Goal: Task Accomplishment & Management: Manage account settings

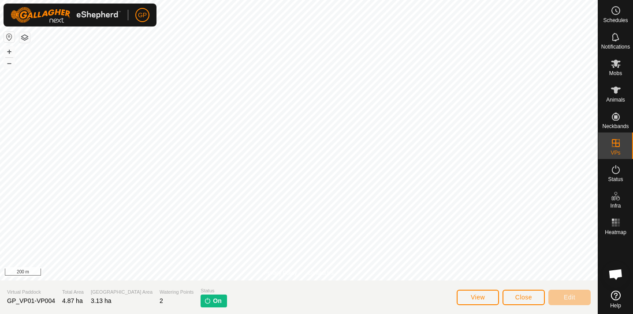
click at [482, 291] on button "View" at bounding box center [478, 296] width 42 height 15
click at [7, 62] on button "–" at bounding box center [9, 63] width 11 height 11
click at [9, 51] on button "+" at bounding box center [9, 51] width 11 height 11
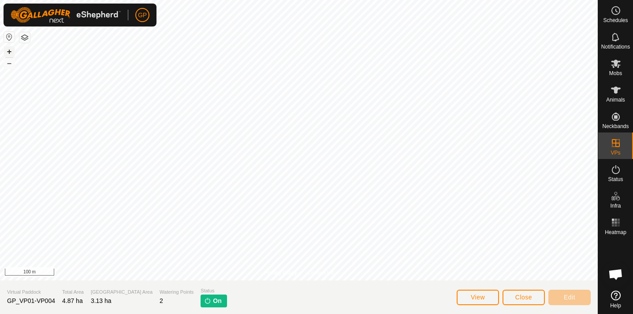
click at [9, 51] on button "+" at bounding box center [9, 51] width 11 height 11
click at [311, 0] on html "GP Schedules Notifications Mobs Animals Neckbands VPs Status Infra Heatmap Help…" at bounding box center [316, 157] width 633 height 314
click at [621, 14] on icon at bounding box center [616, 10] width 11 height 11
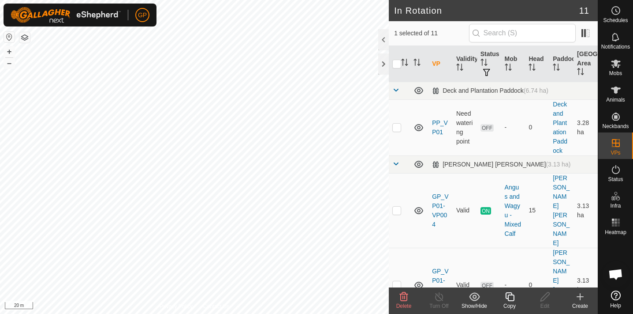
checkbox input "true"
checkbox input "false"
checkbox input "true"
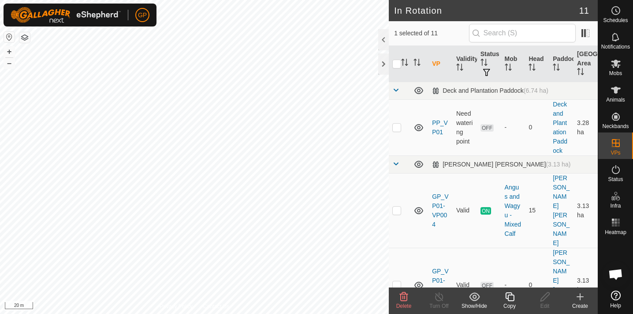
checkbox input "false"
checkbox input "true"
checkbox input "false"
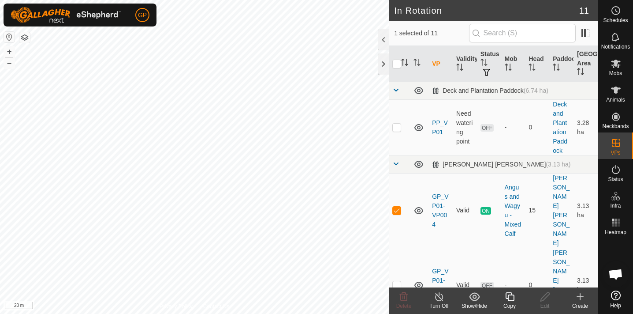
checkbox input "false"
checkbox input "true"
click at [618, 16] on es-schedule-vp-svg-icon at bounding box center [616, 11] width 16 height 14
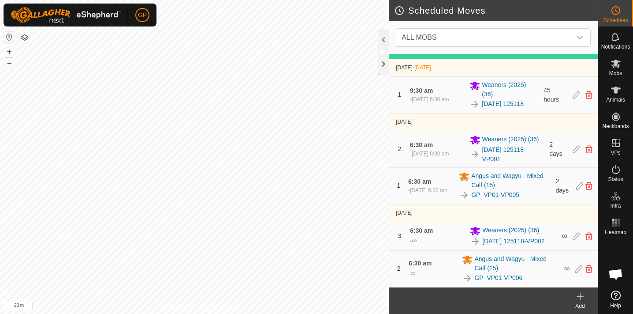
scroll to position [95, 0]
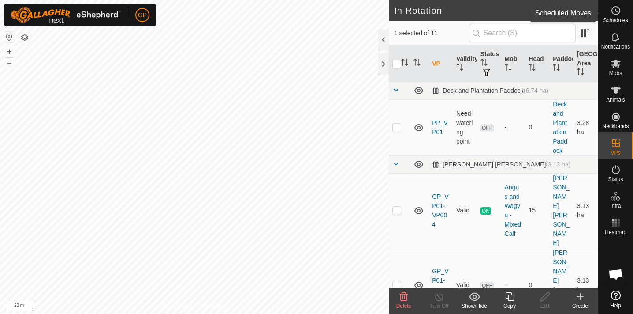
click at [614, 14] on icon at bounding box center [616, 10] width 11 height 11
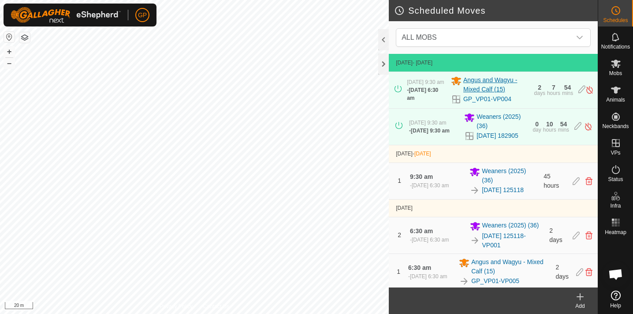
click at [455, 85] on div "Scheduled Moves ALL MOBS [DATE] - [DATE] [DATE] 9:30 am - [DATE] 6:30 am Angus …" at bounding box center [299, 157] width 598 height 314
click at [277, 179] on div "Scheduled Moves ALL MOBS [DATE] - [DATE] [DATE] 9:30 am - [DATE] 6:30 am Angus …" at bounding box center [299, 157] width 598 height 314
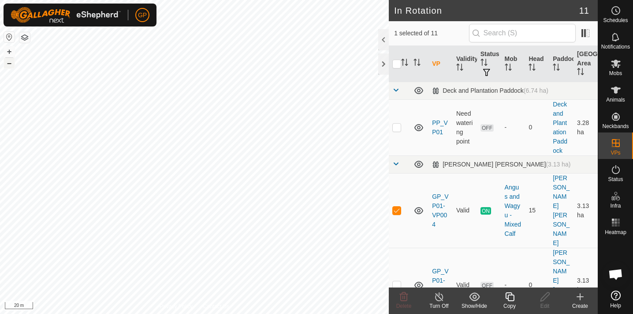
click at [8, 61] on button "–" at bounding box center [9, 63] width 11 height 11
click at [9, 63] on button "–" at bounding box center [9, 63] width 11 height 11
click at [9, 52] on button "+" at bounding box center [9, 51] width 11 height 11
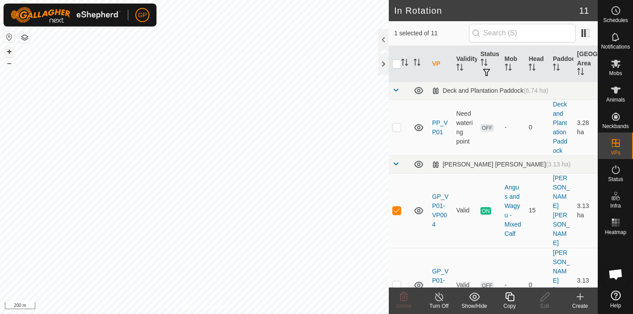
click at [9, 52] on button "+" at bounding box center [9, 51] width 11 height 11
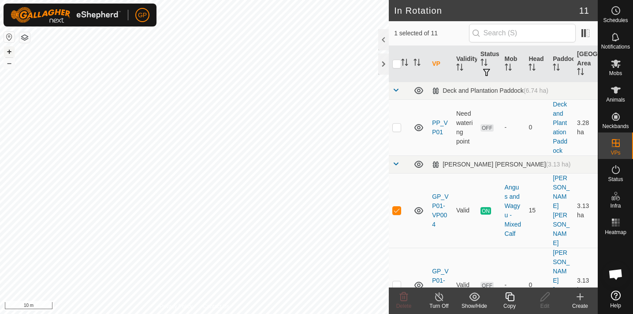
click at [9, 52] on button "+" at bounding box center [9, 51] width 11 height 11
click at [382, 63] on div at bounding box center [383, 63] width 11 height 21
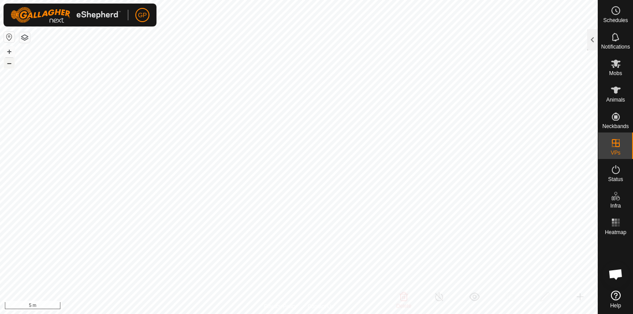
click at [7, 63] on button "–" at bounding box center [9, 63] width 11 height 11
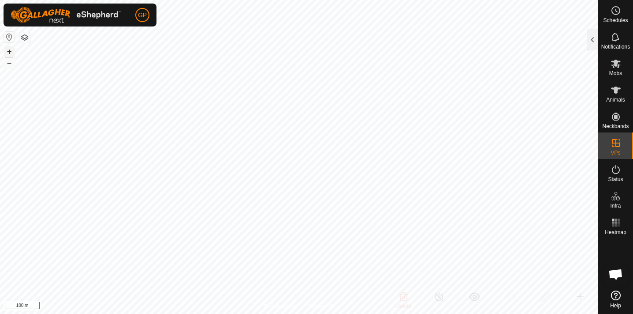
click at [7, 50] on button "+" at bounding box center [9, 51] width 11 height 11
checkbox input "false"
checkbox input "true"
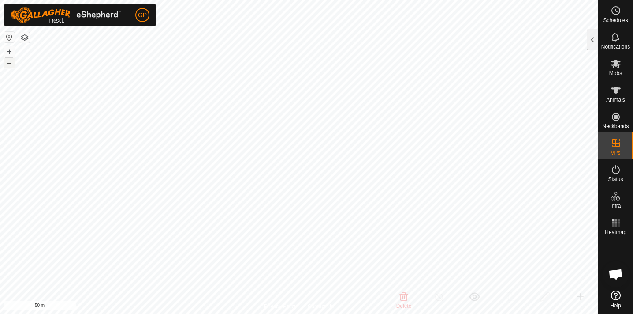
checkbox input "false"
checkbox input "true"
checkbox input "false"
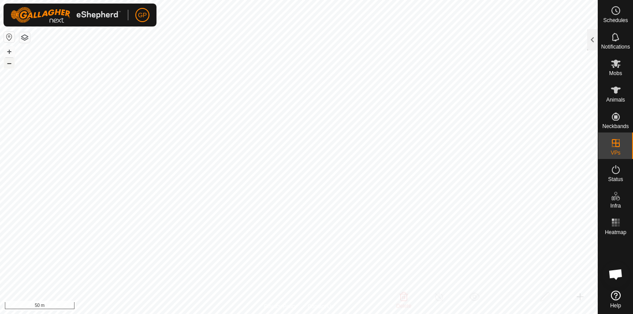
checkbox input "false"
checkbox input "true"
checkbox input "false"
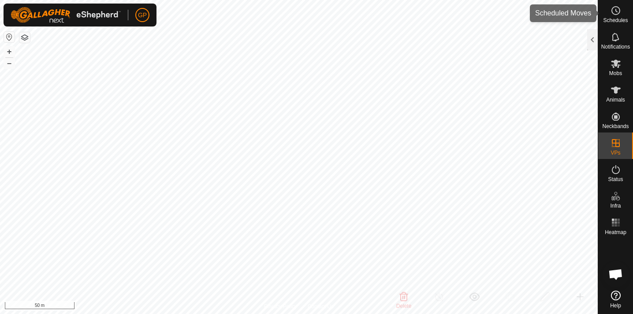
click at [616, 19] on span "Schedules" at bounding box center [615, 20] width 25 height 5
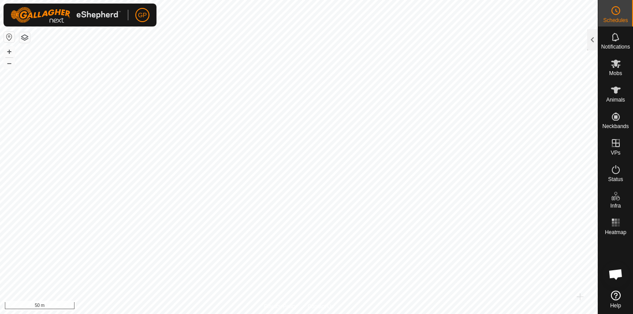
click at [616, 19] on span "Schedules" at bounding box center [615, 20] width 25 height 5
click at [595, 41] on div at bounding box center [592, 39] width 11 height 21
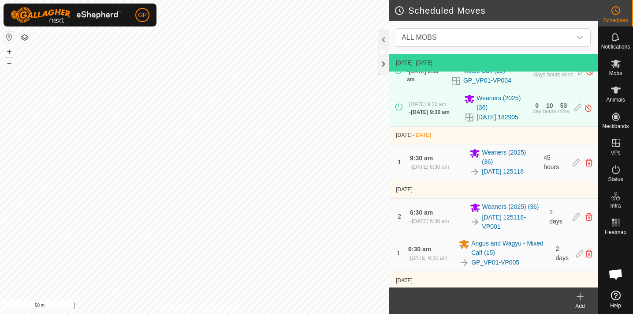
scroll to position [19, 0]
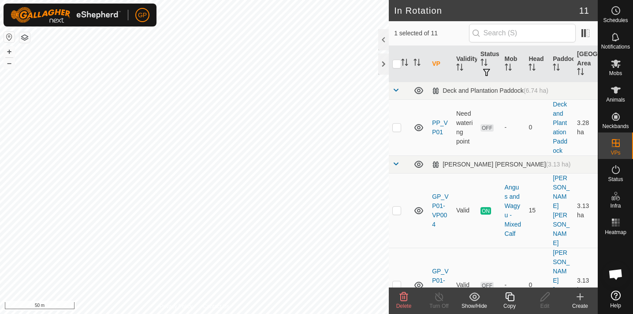
checkbox input "true"
checkbox input "false"
checkbox input "true"
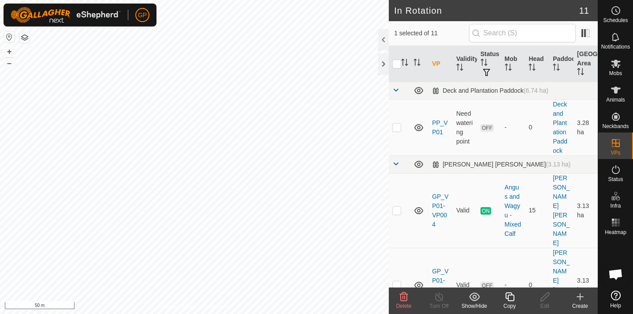
checkbox input "false"
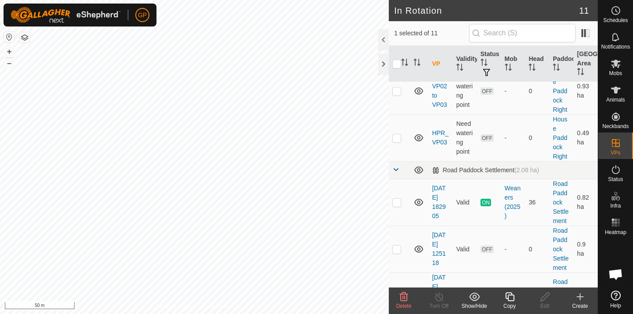
scroll to position [395, 0]
click at [619, 15] on icon at bounding box center [616, 10] width 11 height 11
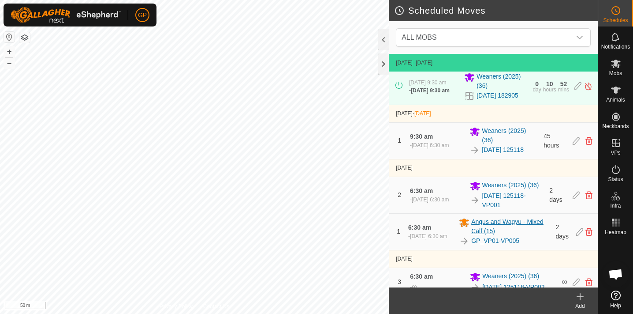
scroll to position [42, 0]
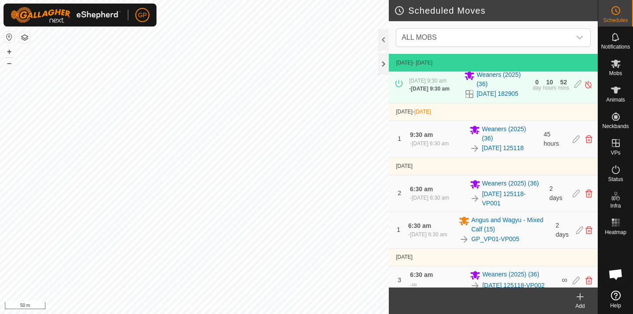
click at [375, 313] on html "GP Schedules Notifications Mobs Animals Neckbands VPs Status Infra Heatmap Help…" at bounding box center [316, 157] width 633 height 314
click at [188, 313] on html "GP Schedules Notifications Mobs Animals Neckbands VPs Status Infra Heatmap Help…" at bounding box center [316, 157] width 633 height 314
click at [132, 313] on html "GP Schedules Notifications Mobs Animals Neckbands VPs Status Infra Heatmap Help…" at bounding box center [316, 157] width 633 height 314
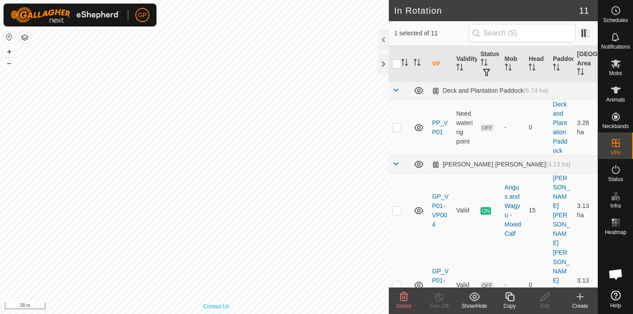
checkbox input "true"
checkbox input "false"
checkbox input "true"
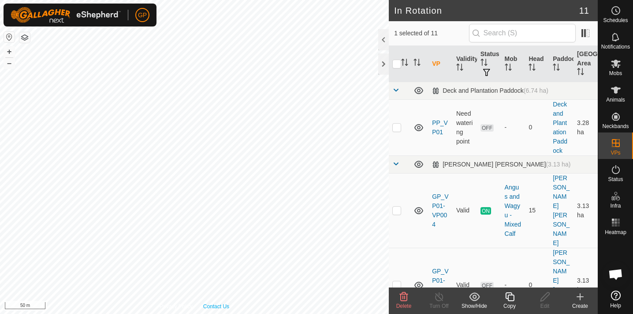
checkbox input "false"
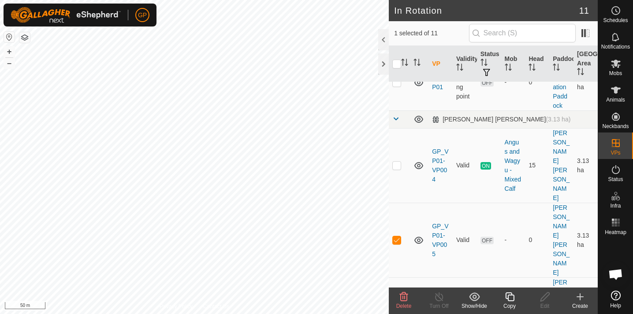
scroll to position [43, 0]
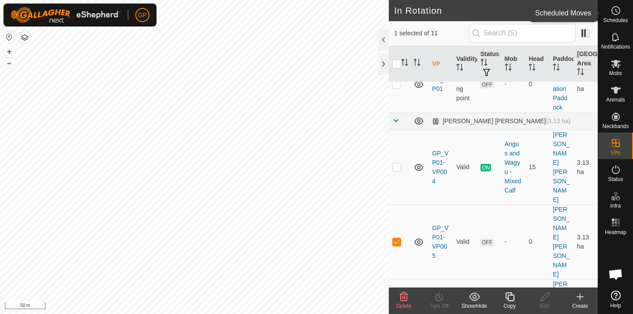
click at [619, 7] on circle at bounding box center [616, 11] width 8 height 8
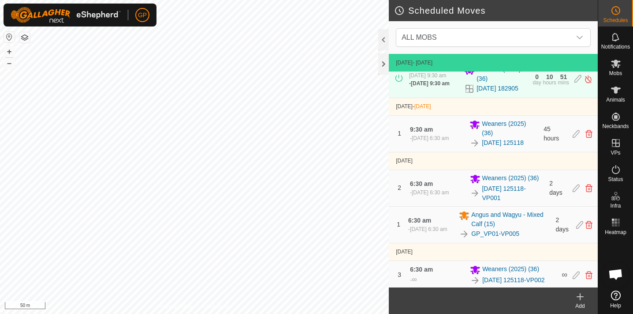
scroll to position [49, 0]
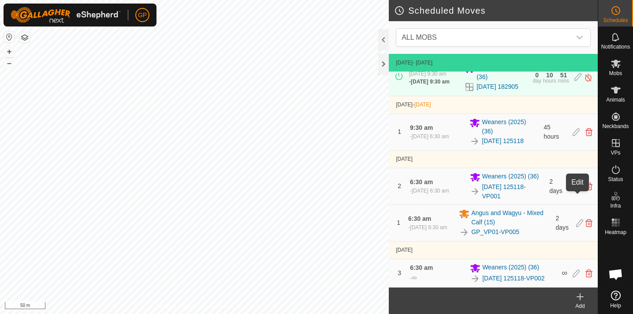
click at [578, 190] on icon at bounding box center [576, 186] width 7 height 8
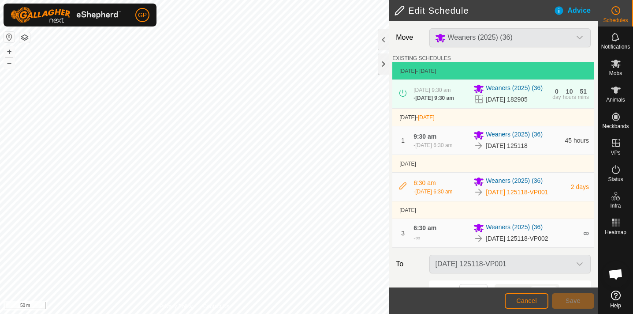
click at [581, 36] on div "Weaners (2025) (36)" at bounding box center [510, 37] width 168 height 19
click at [579, 36] on div "Weaners (2025) (36)" at bounding box center [510, 37] width 168 height 19
click at [533, 301] on span "Cancel" at bounding box center [526, 300] width 21 height 7
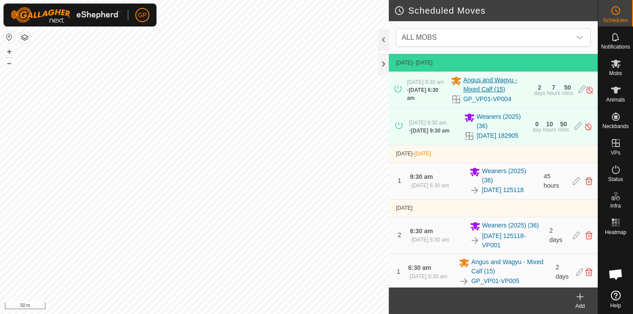
click at [490, 87] on span "Angus and Wagyu - Mixed Calf (15)" at bounding box center [496, 84] width 66 height 19
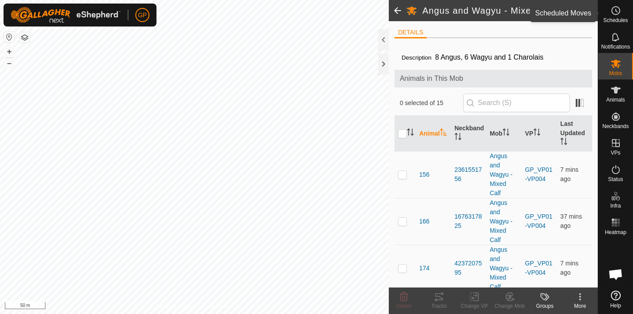
click at [617, 13] on icon at bounding box center [616, 10] width 11 height 11
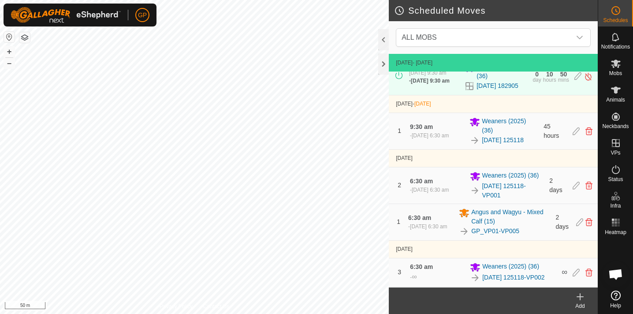
scroll to position [50, 0]
click at [579, 225] on icon at bounding box center [579, 221] width 7 height 8
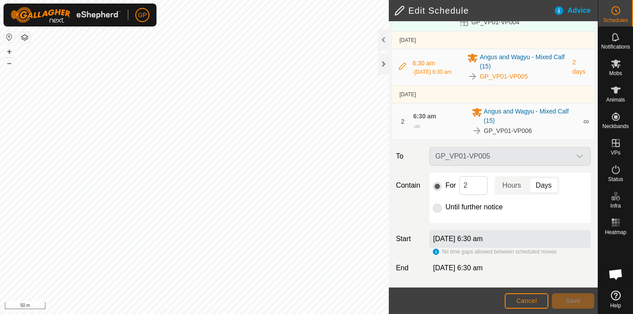
scroll to position [88, 0]
click at [439, 209] on p-radiobutton at bounding box center [437, 207] width 9 height 11
click at [440, 185] on p-radiobutton at bounding box center [437, 185] width 9 height 11
click at [471, 187] on input "2" at bounding box center [473, 185] width 28 height 19
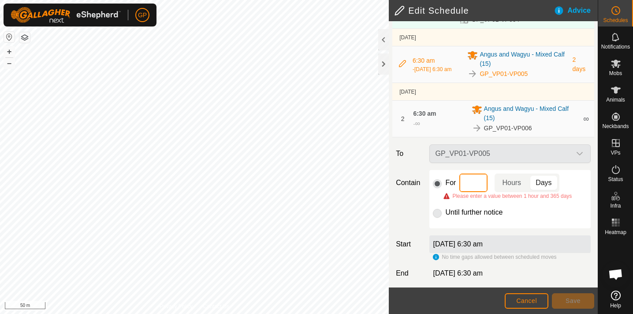
type input "1"
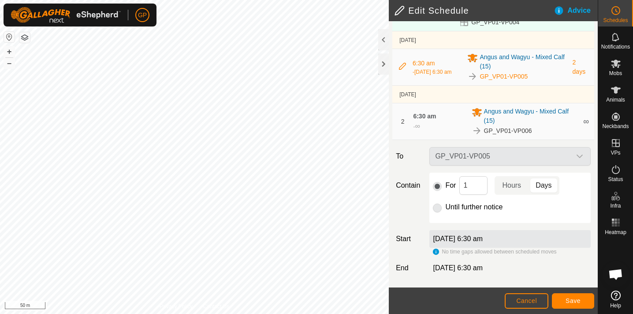
click at [468, 239] on label "[DATE] 6:30 am" at bounding box center [458, 238] width 50 height 7
click at [473, 186] on input "1" at bounding box center [473, 185] width 28 height 19
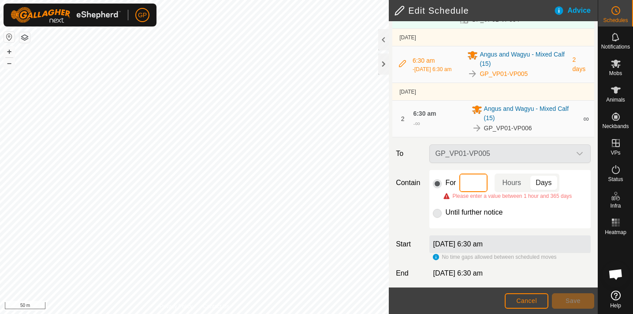
type input "2"
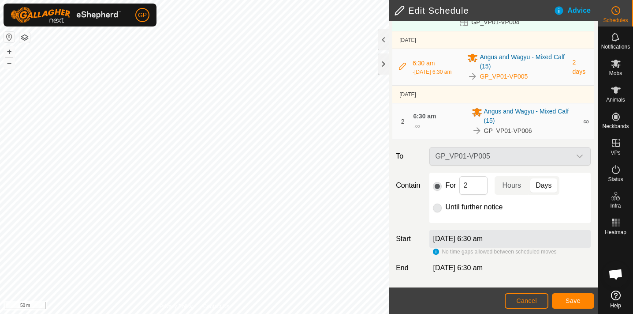
click at [483, 239] on label "[DATE] 6:30 am" at bounding box center [458, 238] width 50 height 7
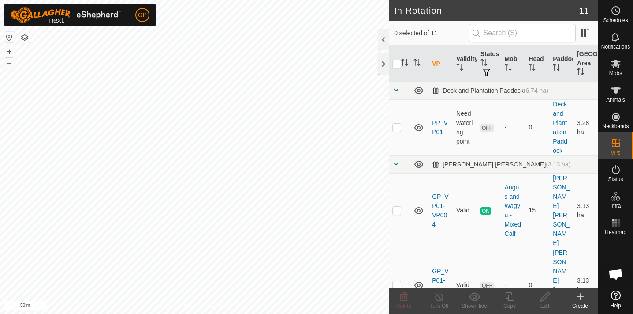
checkbox input "true"
checkbox input "false"
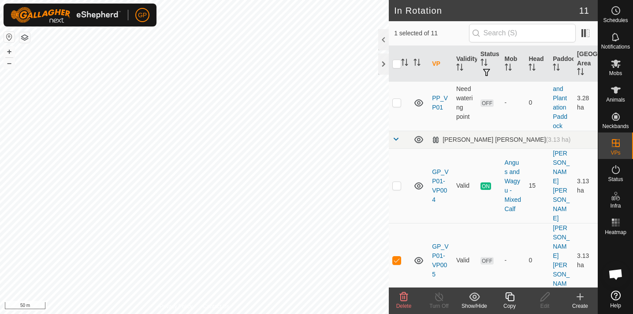
scroll to position [27, 0]
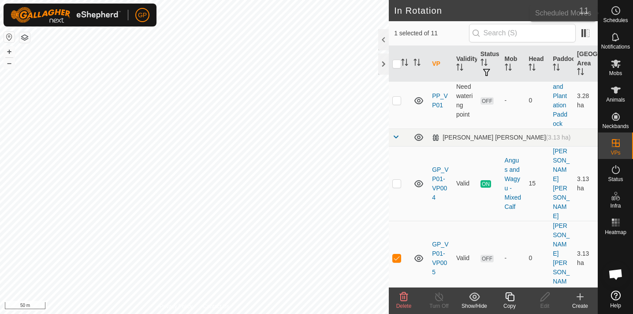
click at [621, 11] on es-schedule-vp-svg-icon at bounding box center [616, 11] width 16 height 14
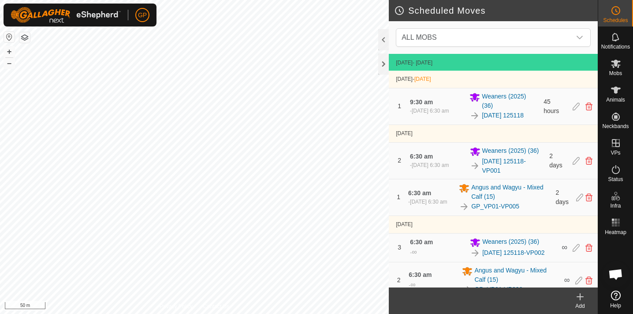
scroll to position [75, 0]
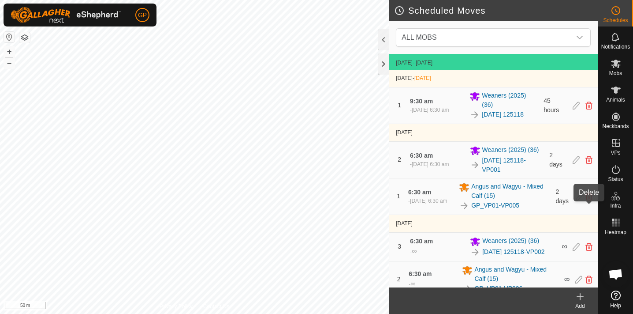
click at [589, 200] on icon at bounding box center [589, 196] width 7 height 8
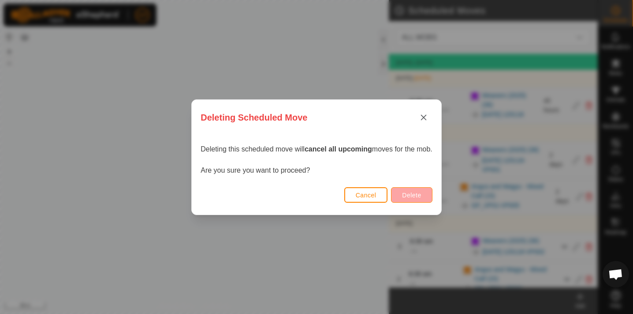
click at [430, 192] on button "Delete" at bounding box center [411, 194] width 41 height 15
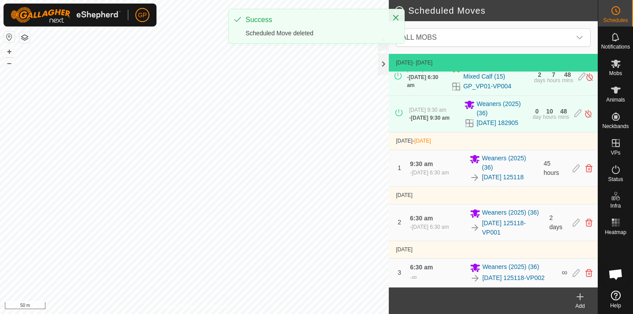
scroll to position [23, 0]
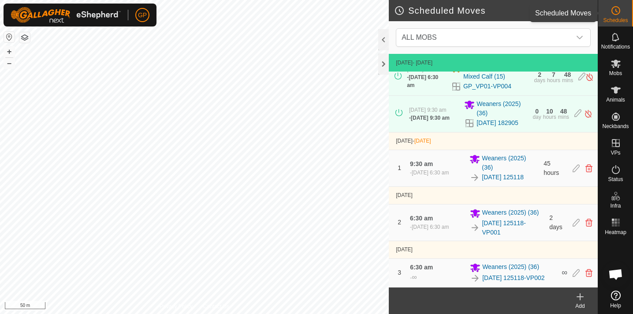
click at [620, 14] on icon at bounding box center [616, 10] width 11 height 11
click at [615, 13] on icon at bounding box center [616, 10] width 11 height 11
click at [582, 35] on icon "dropdown trigger" at bounding box center [579, 37] width 7 height 7
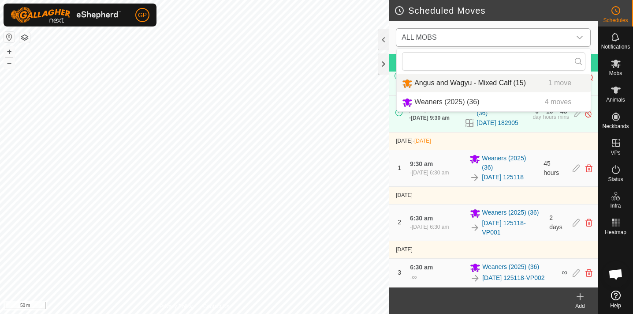
click at [512, 84] on li "Angus and Wagyu - Mixed Calf (15) 1 move" at bounding box center [494, 83] width 194 height 18
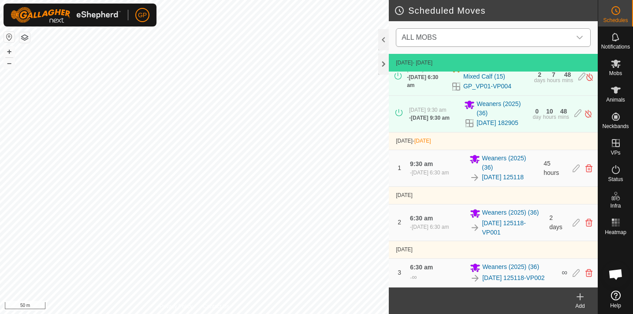
scroll to position [0, 0]
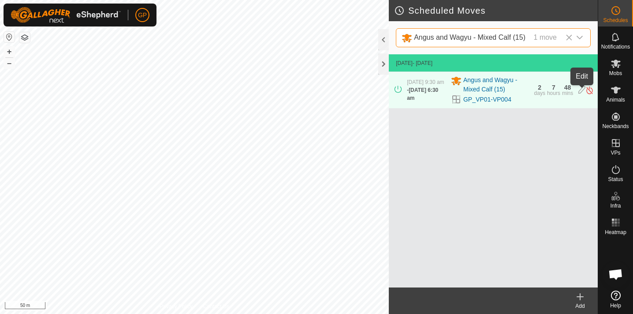
click at [583, 91] on icon at bounding box center [582, 90] width 7 height 9
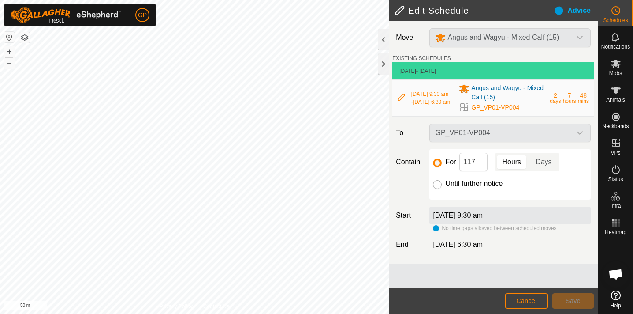
click at [438, 189] on input "Until further notice" at bounding box center [437, 184] width 9 height 9
radio input "true"
click at [577, 303] on span "Save" at bounding box center [573, 300] width 15 height 7
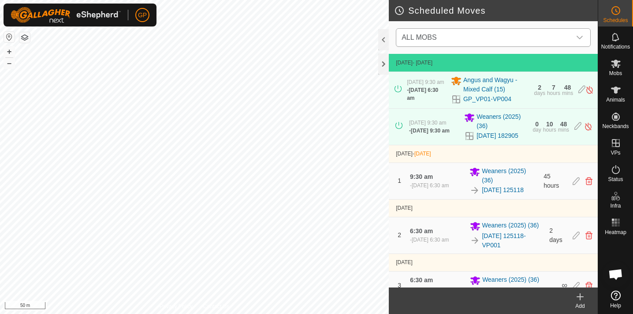
click at [581, 35] on icon "dropdown trigger" at bounding box center [579, 37] width 7 height 7
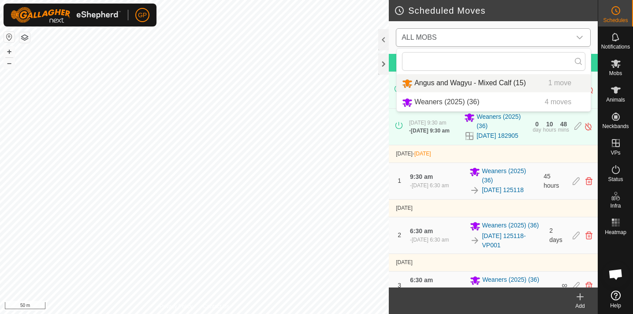
click at [498, 83] on li "Angus and Wagyu - Mixed Calf (15) 1 move" at bounding box center [494, 83] width 194 height 18
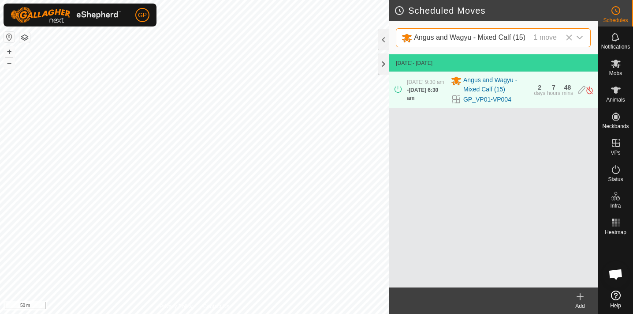
click at [580, 296] on icon at bounding box center [580, 296] width 6 height 0
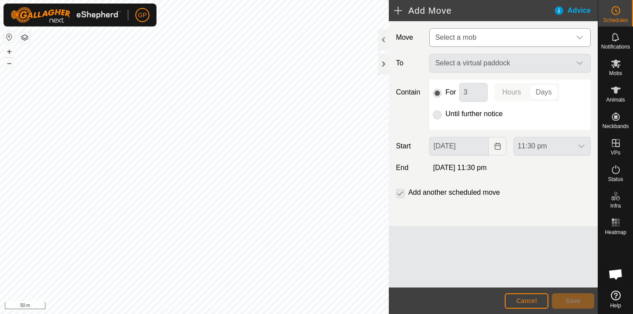
click at [508, 34] on span "Select a mob" at bounding box center [501, 38] width 139 height 18
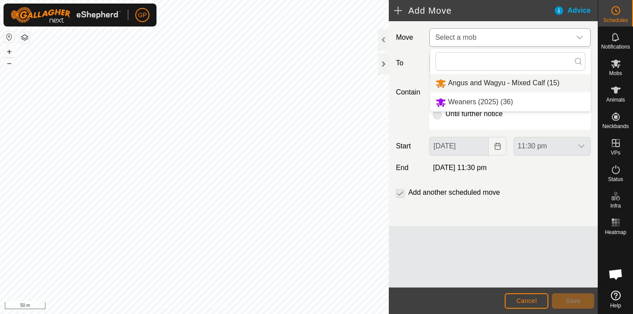
click at [493, 83] on span "Angus and Wagyu - Mixed Calf (15)" at bounding box center [504, 82] width 112 height 7
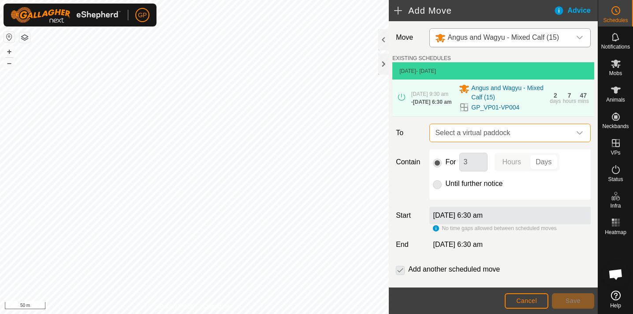
click at [473, 134] on span "Select a virtual paddock" at bounding box center [501, 133] width 139 height 18
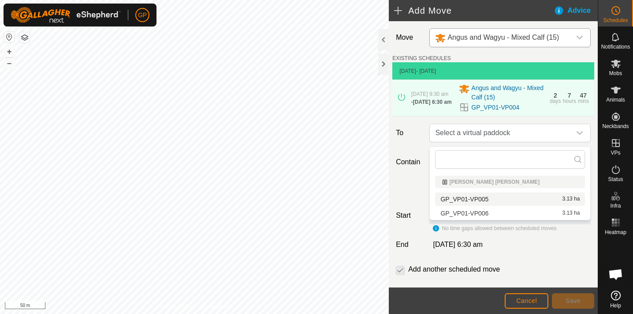
click at [483, 198] on li "GP_VP01-VP005 3.13 ha" at bounding box center [510, 198] width 150 height 13
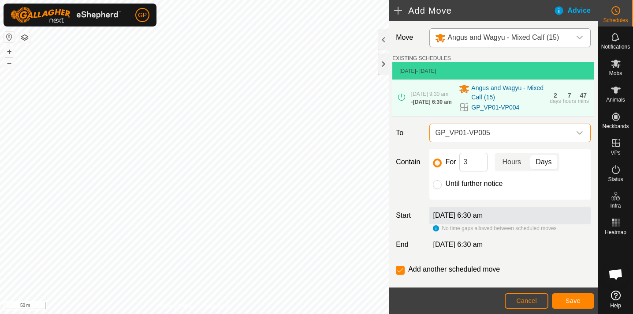
click at [517, 161] on p-togglebutton "Hours" at bounding box center [512, 162] width 34 height 19
click at [483, 219] on label "[DATE] 6:30 am" at bounding box center [458, 214] width 50 height 7
click at [437, 187] on input "Until further notice" at bounding box center [437, 184] width 9 height 9
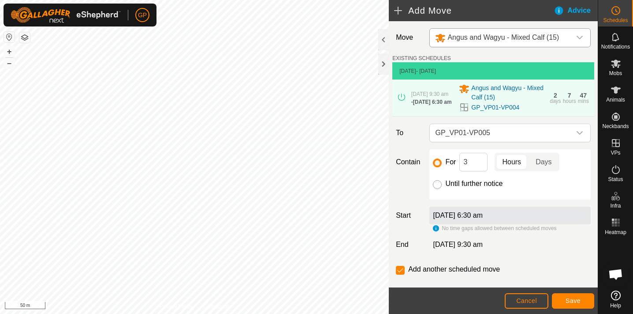
radio input "true"
checkbox input "false"
click at [459, 216] on label "[DATE] 6:30 am" at bounding box center [458, 214] width 50 height 7
click at [483, 219] on label "[DATE] 6:30 am" at bounding box center [458, 214] width 50 height 7
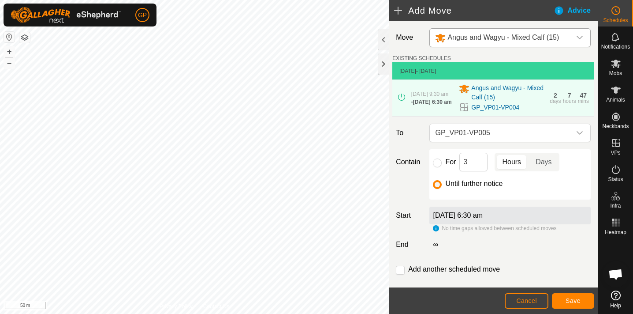
click at [483, 218] on label "[DATE] 6:30 am" at bounding box center [458, 214] width 50 height 7
click at [436, 219] on label "[DATE] 6:30 am" at bounding box center [458, 214] width 50 height 7
click at [433, 105] on span "[DATE] 6:30 am" at bounding box center [432, 102] width 39 height 6
click at [428, 105] on span "[DATE] 6:30 am" at bounding box center [432, 102] width 39 height 6
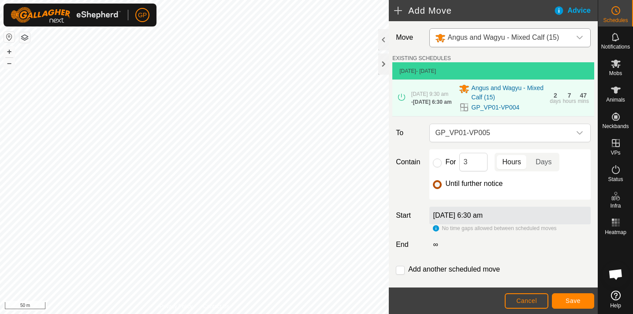
click at [438, 188] on input "Until further notice" at bounding box center [437, 184] width 9 height 9
click at [438, 164] on input "For" at bounding box center [437, 162] width 9 height 9
radio input "true"
checkbox input "true"
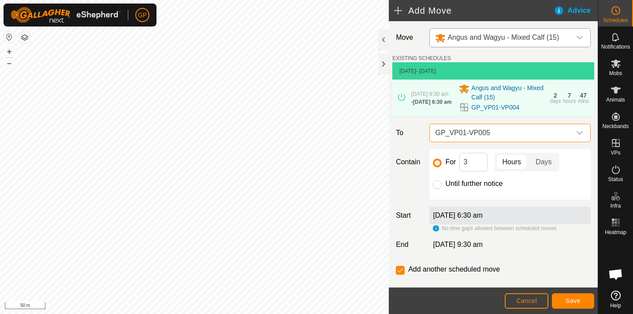
click at [500, 136] on span "GP_VP01-VP005" at bounding box center [501, 133] width 139 height 18
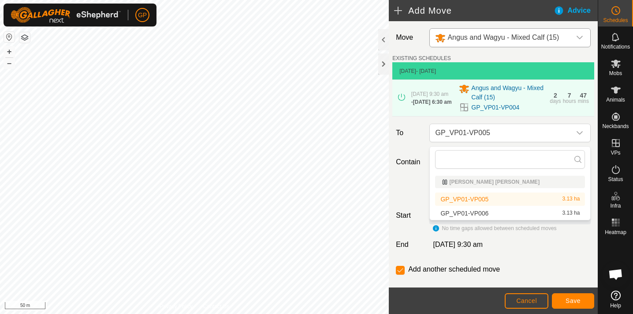
click at [482, 210] on li "GP_VP01-VP006 3.13 ha" at bounding box center [510, 212] width 150 height 13
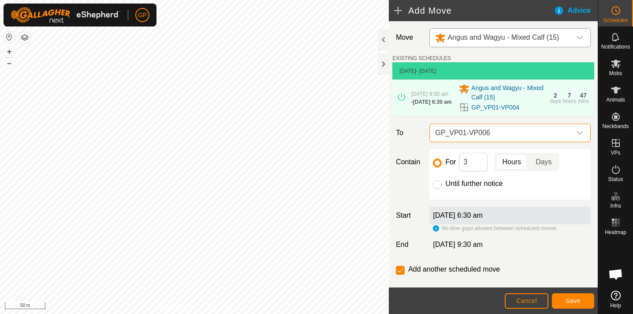
click at [479, 214] on label "[DATE] 6:30 am" at bounding box center [458, 214] width 50 height 7
click at [478, 219] on label "[DATE] 6:30 am" at bounding box center [458, 214] width 50 height 7
click at [437, 231] on div "No time gaps allowed between scheduled moves" at bounding box center [494, 228] width 123 height 8
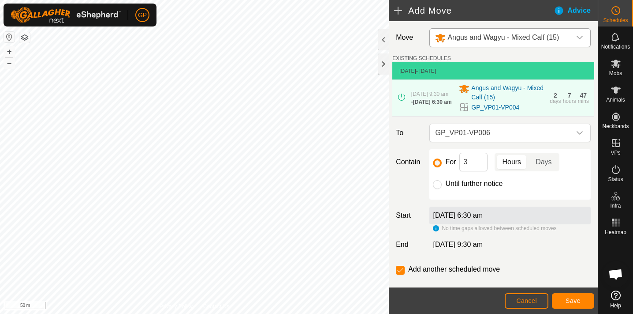
click at [437, 228] on div "No time gaps allowed between scheduled moves" at bounding box center [494, 228] width 123 height 8
click at [538, 297] on button "Cancel" at bounding box center [527, 300] width 44 height 15
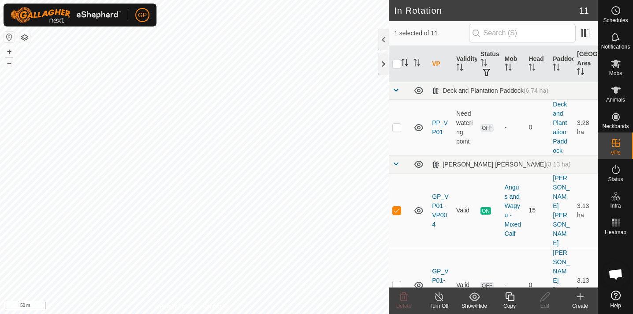
checkbox input "false"
checkbox input "true"
checkbox input "false"
click at [546, 302] on div "Edit" at bounding box center [544, 306] width 35 height 8
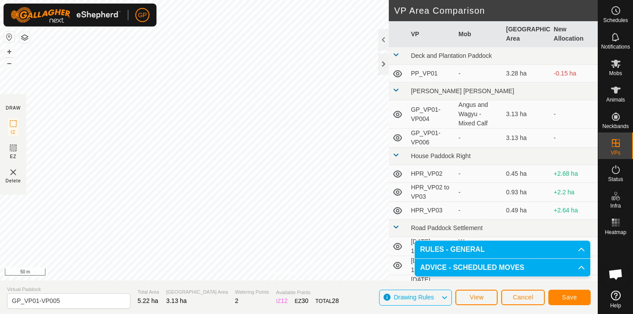
click at [569, 298] on span "Save" at bounding box center [569, 296] width 15 height 7
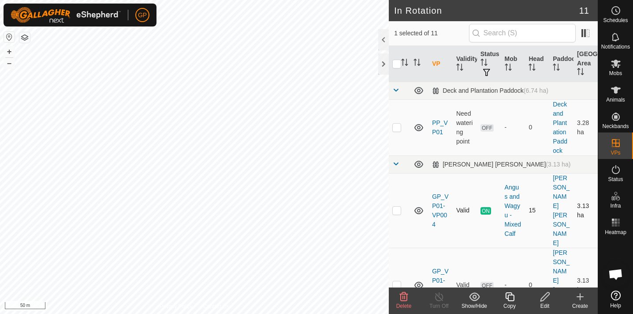
checkbox input "true"
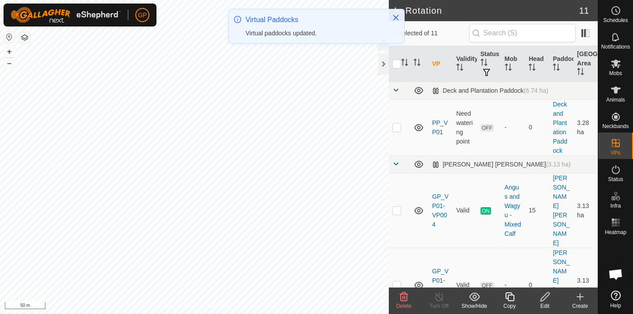
checkbox input "true"
checkbox input "false"
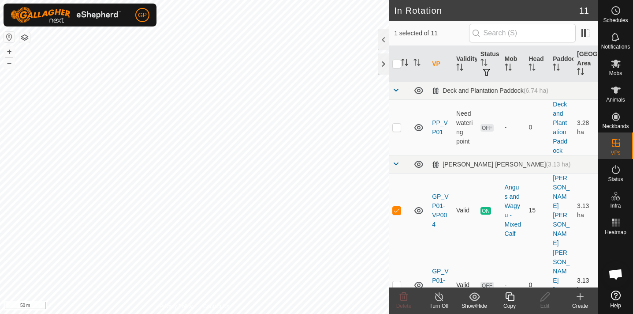
checkbox input "false"
checkbox input "true"
checkbox input "false"
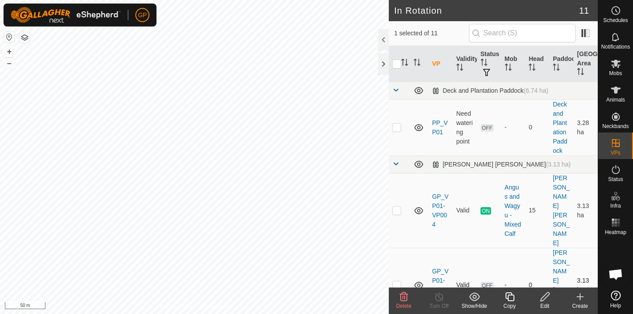
checkbox input "true"
checkbox input "false"
checkbox input "true"
click at [395, 181] on td at bounding box center [399, 210] width 21 height 75
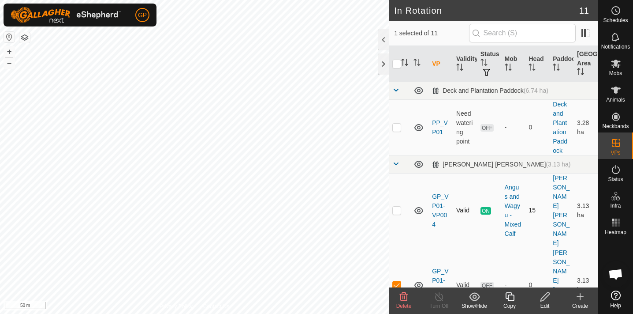
checkbox input "true"
click at [619, 10] on icon at bounding box center [616, 10] width 11 height 11
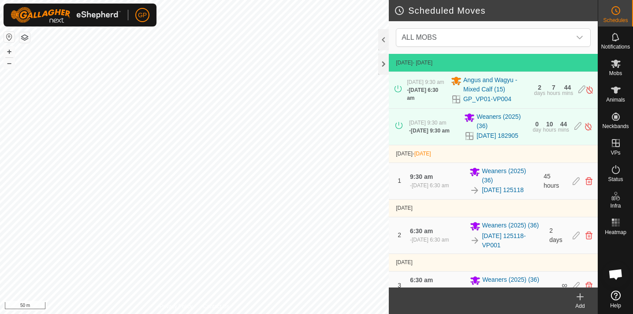
click at [619, 10] on icon at bounding box center [616, 10] width 11 height 11
click at [489, 37] on span "ALL MOBS" at bounding box center [484, 38] width 173 height 18
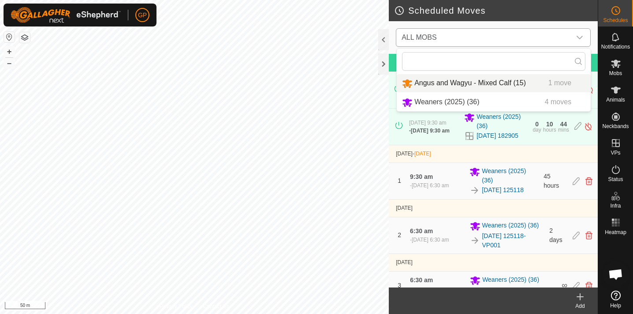
click at [481, 86] on li "Angus and Wagyu - Mixed Calf (15) 1 move" at bounding box center [494, 83] width 194 height 18
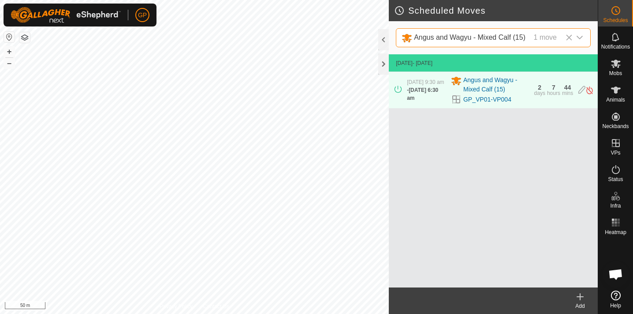
click at [552, 37] on div "1 move" at bounding box center [545, 37] width 23 height 11
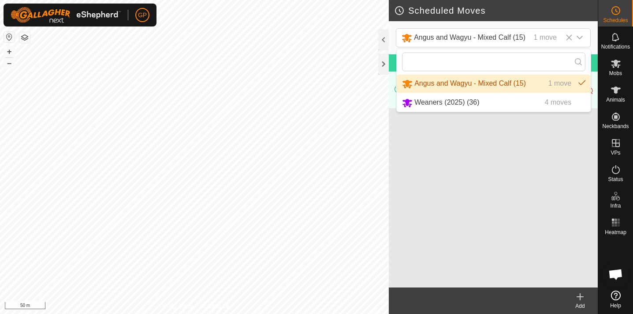
click at [567, 81] on li "Angus and Wagyu - Mixed Calf (15) 1 move" at bounding box center [494, 84] width 194 height 18
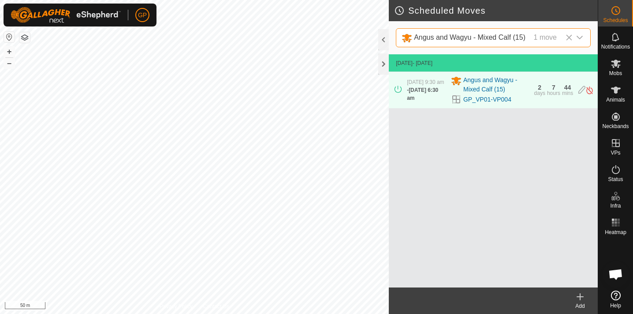
click at [579, 34] on icon "dropdown trigger" at bounding box center [579, 37] width 7 height 7
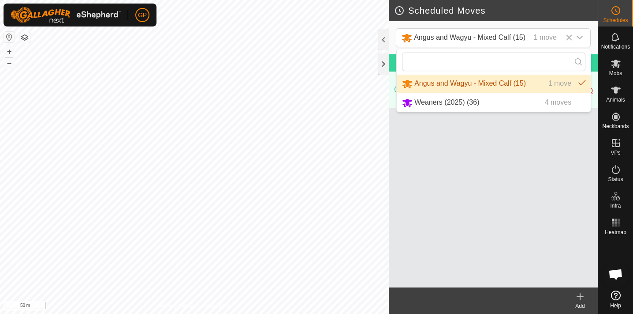
click at [523, 83] on li "Angus and Wagyu - Mixed Calf (15) 1 move" at bounding box center [494, 84] width 194 height 18
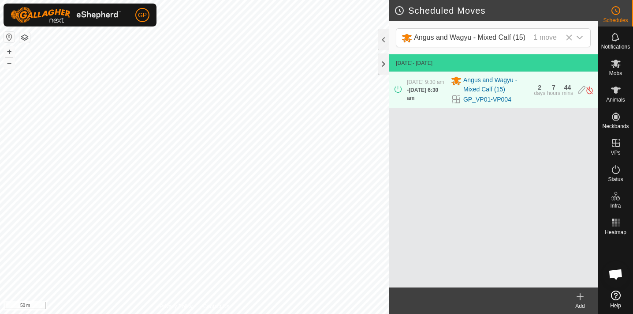
click at [581, 296] on icon at bounding box center [580, 296] width 6 height 0
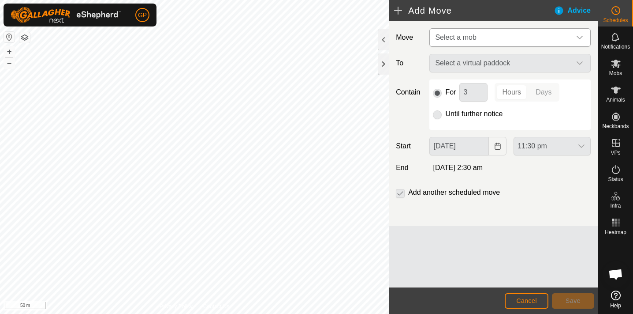
click at [509, 39] on span "Select a mob" at bounding box center [501, 38] width 139 height 18
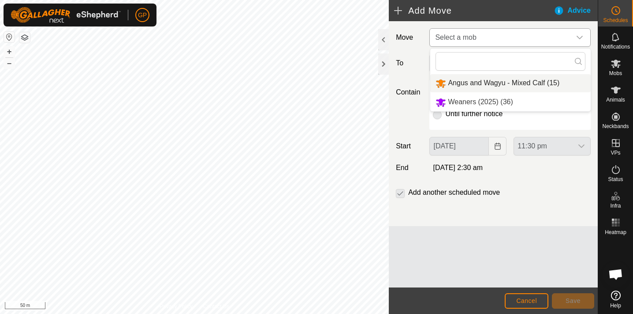
click at [504, 86] on li "Angus and Wagyu - Mixed Calf (15)" at bounding box center [510, 83] width 161 height 18
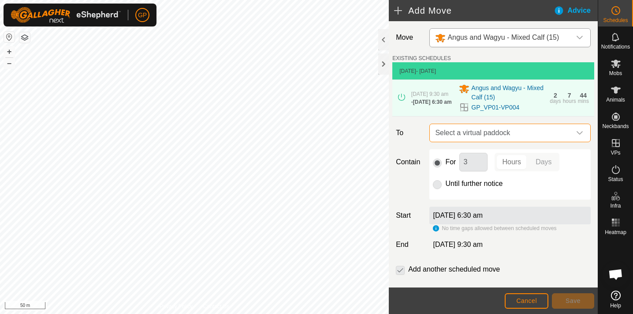
click at [520, 130] on span "Select a virtual paddock" at bounding box center [501, 133] width 139 height 18
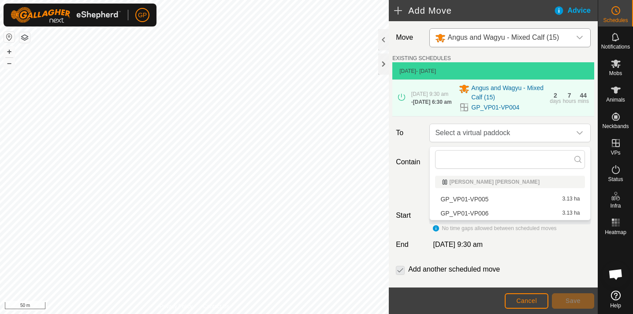
click at [497, 197] on li "GP_VP01-VP005 3.13 ha" at bounding box center [510, 198] width 150 height 13
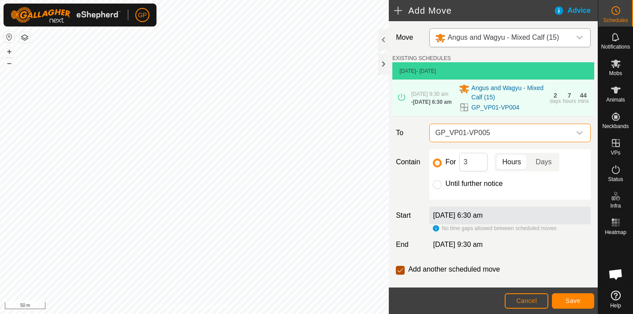
click at [401, 271] on input "checkbox" at bounding box center [400, 269] width 9 height 9
checkbox input "false"
click at [544, 162] on p-togglebutton "Days" at bounding box center [544, 162] width 30 height 19
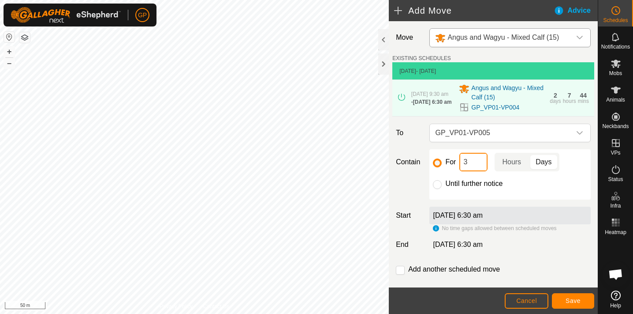
click at [470, 166] on input "3" at bounding box center [473, 162] width 28 height 19
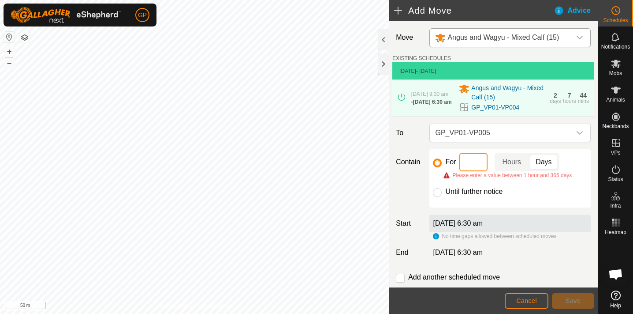
type input "1"
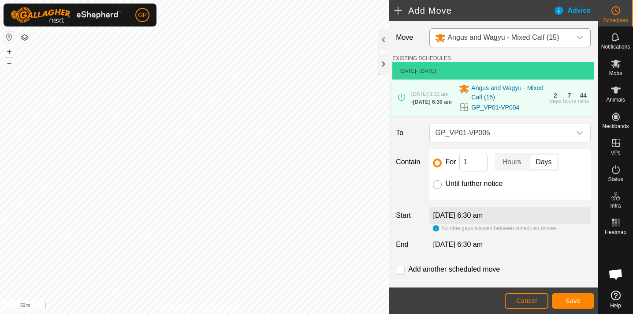
click at [438, 186] on input "Until further notice" at bounding box center [437, 184] width 9 height 9
radio input "true"
click at [456, 219] on label "[DATE] 6:30 am" at bounding box center [458, 214] width 50 height 7
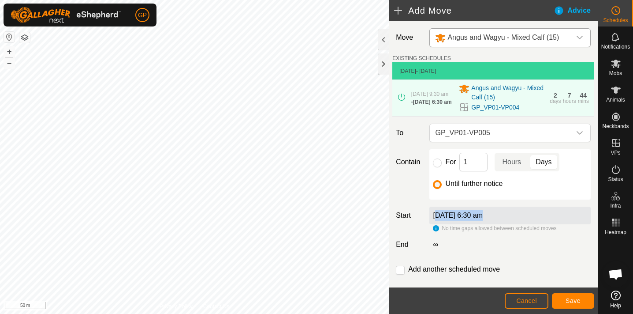
click at [456, 219] on label "[DATE] 6:30 am" at bounding box center [458, 214] width 50 height 7
click at [617, 169] on icon at bounding box center [616, 169] width 11 height 11
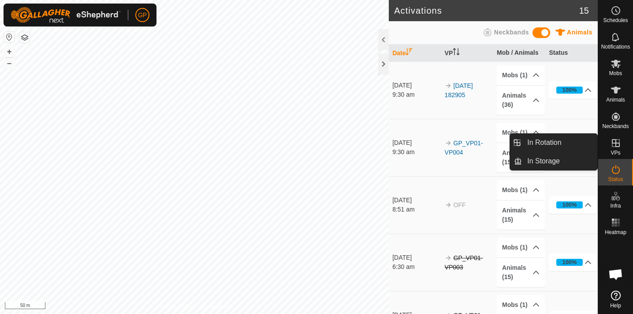
click at [613, 148] on icon at bounding box center [616, 143] width 11 height 11
click at [616, 143] on icon at bounding box center [616, 143] width 8 height 8
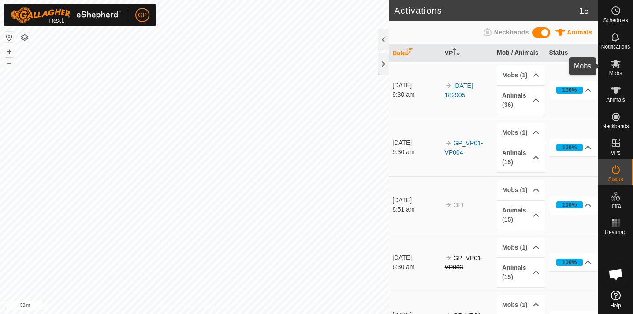
click at [618, 67] on icon at bounding box center [616, 64] width 10 height 8
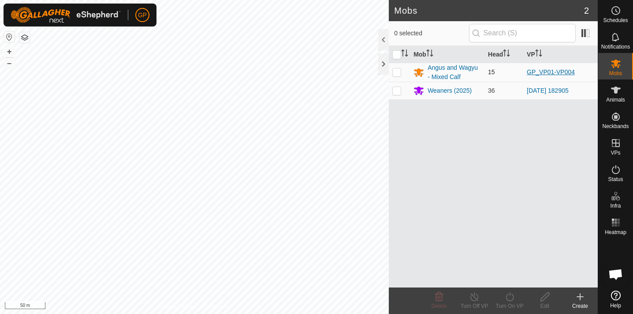
click at [564, 71] on link "GP_VP01-VP004" at bounding box center [551, 71] width 48 height 7
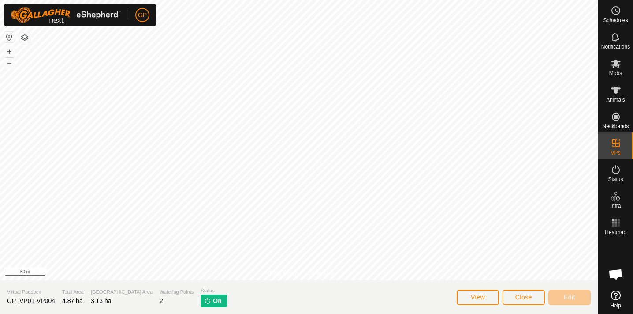
click at [480, 298] on span "View" at bounding box center [478, 296] width 14 height 7
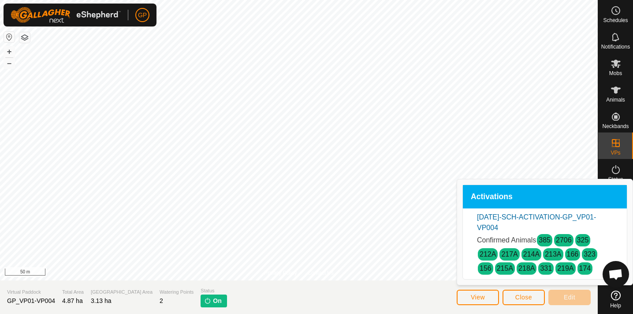
click at [528, 298] on span "Close" at bounding box center [523, 296] width 17 height 7
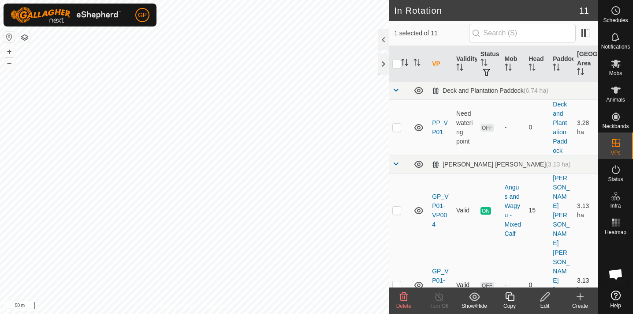
click at [418, 280] on icon at bounding box center [419, 285] width 11 height 11
click at [393, 281] on p-checkbox at bounding box center [396, 284] width 9 height 7
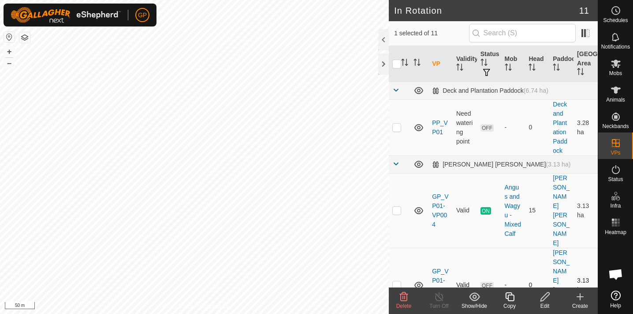
checkbox input "true"
checkbox input "false"
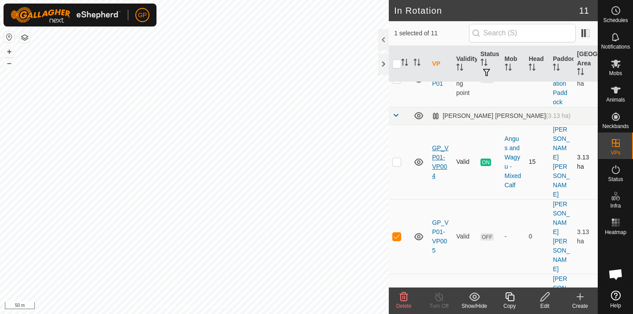
scroll to position [48, 0]
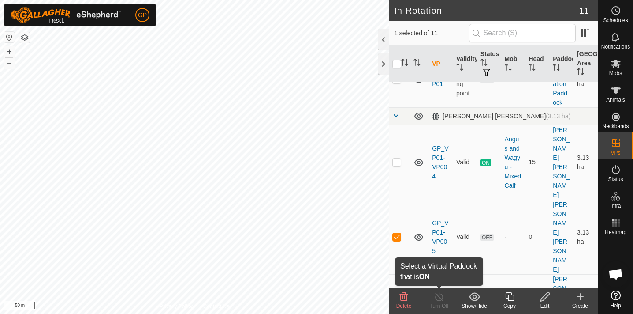
click at [433, 306] on div "Turn Off" at bounding box center [439, 306] width 35 height 8
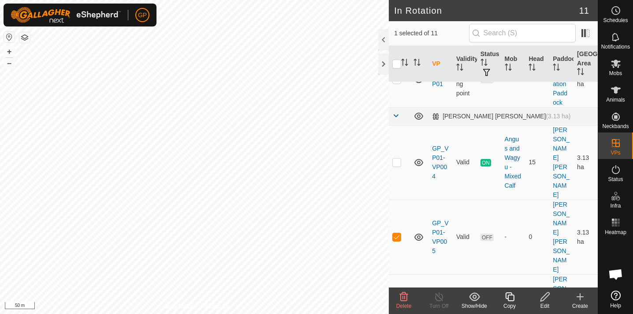
click at [441, 298] on line at bounding box center [439, 296] width 7 height 7
click at [439, 299] on icon at bounding box center [439, 296] width 11 height 11
click at [619, 11] on icon at bounding box center [616, 10] width 11 height 11
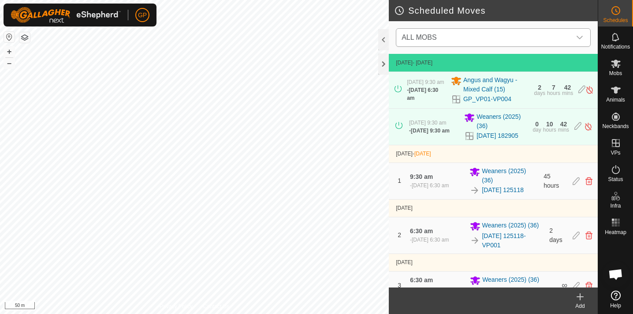
click at [561, 37] on span "ALL MOBS" at bounding box center [484, 38] width 173 height 18
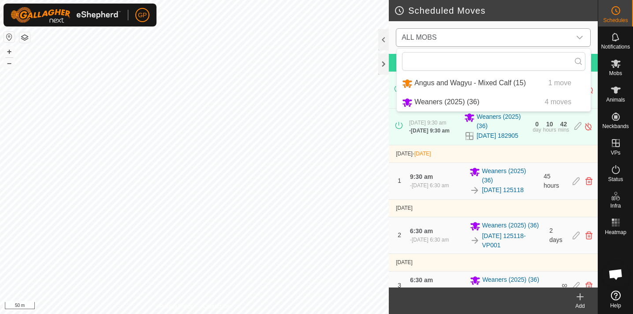
click at [512, 82] on li "Angus and Wagyu - Mixed Calf (15) 1 move" at bounding box center [494, 83] width 194 height 18
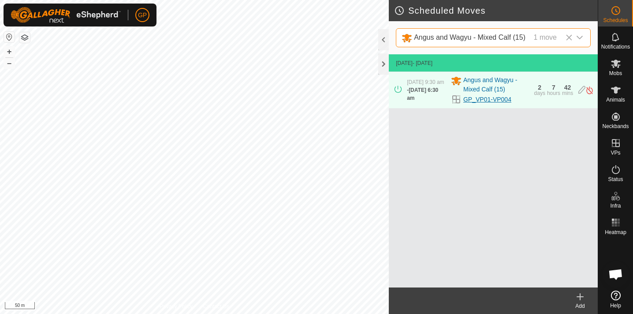
click at [495, 99] on link "GP_VP01-VP004" at bounding box center [487, 99] width 48 height 9
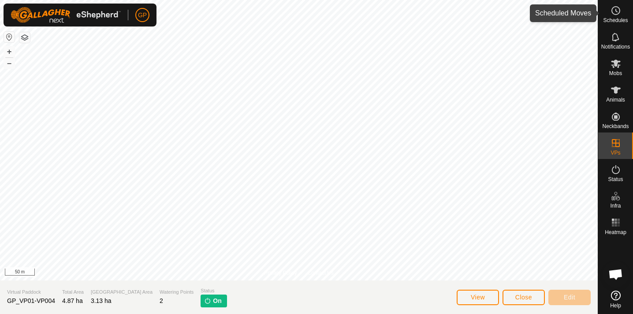
click at [622, 9] on es-schedule-vp-svg-icon at bounding box center [616, 11] width 16 height 14
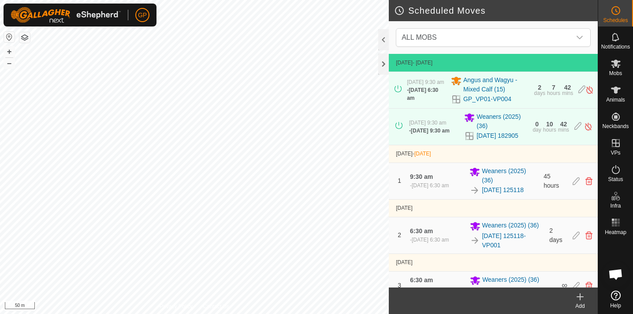
click at [581, 300] on icon at bounding box center [580, 296] width 11 height 11
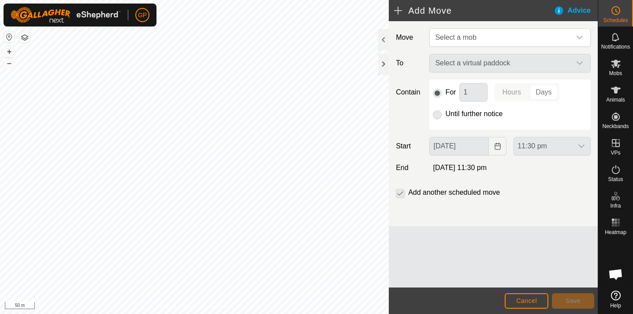
click at [531, 26] on div "Move Select a mob To Select a virtual paddock Contain For 1 Hours Days Until fu…" at bounding box center [493, 123] width 209 height 205
click at [530, 31] on span "Select a mob" at bounding box center [501, 38] width 139 height 18
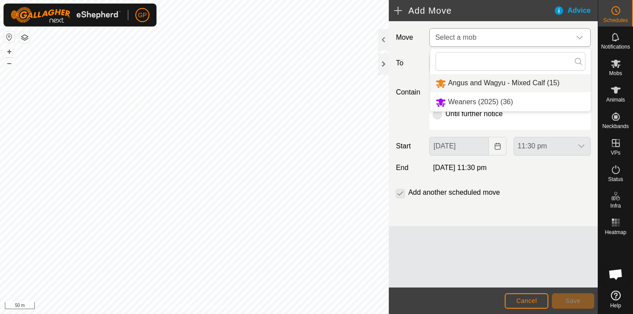
click at [515, 82] on li "Angus and Wagyu - Mixed Calf (15)" at bounding box center [510, 83] width 161 height 18
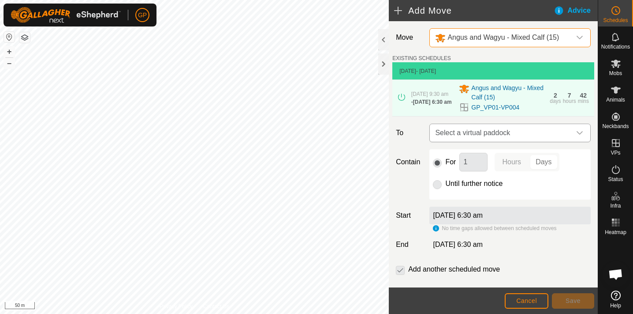
click at [516, 134] on span "Select a virtual paddock" at bounding box center [501, 133] width 139 height 18
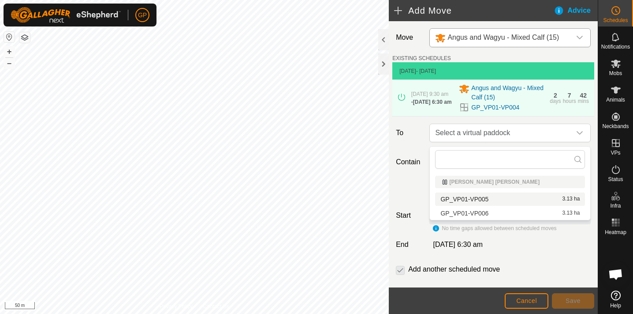
click at [502, 198] on li "GP_VP01-VP005 3.13 ha" at bounding box center [510, 198] width 150 height 13
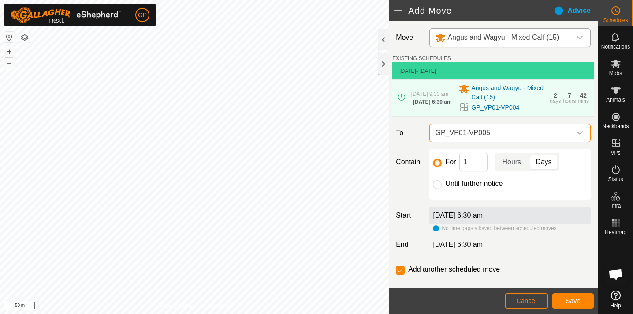
click at [483, 219] on label "[DATE] 6:30 am" at bounding box center [458, 214] width 50 height 7
click at [439, 187] on input "Until further notice" at bounding box center [437, 184] width 9 height 9
radio input "true"
checkbox input "false"
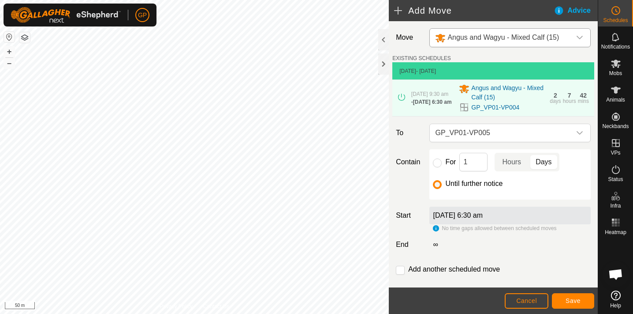
click at [483, 219] on label "[DATE] 6:30 am" at bounding box center [458, 214] width 50 height 7
click at [437, 219] on label "[DATE] 6:30 am" at bounding box center [458, 214] width 50 height 7
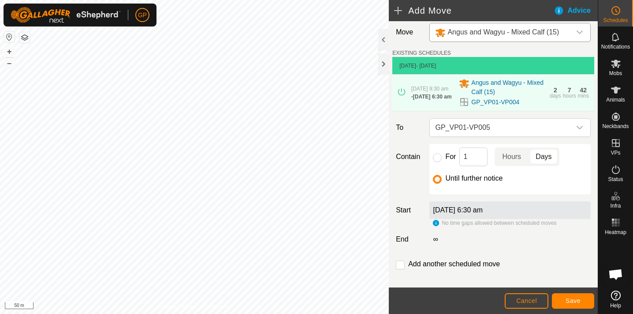
scroll to position [6, 0]
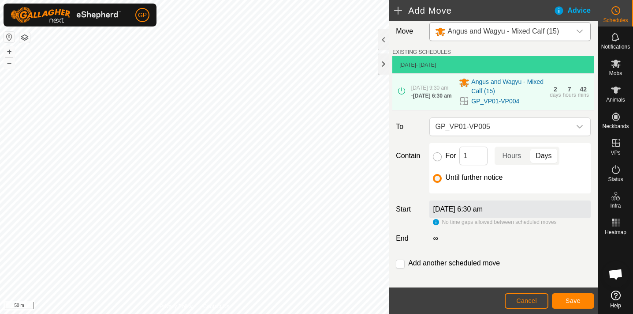
click at [439, 156] on input "For" at bounding box center [437, 156] width 9 height 9
radio input "true"
checkbox input "true"
click at [438, 180] on input "Until further notice" at bounding box center [437, 178] width 9 height 9
radio input "true"
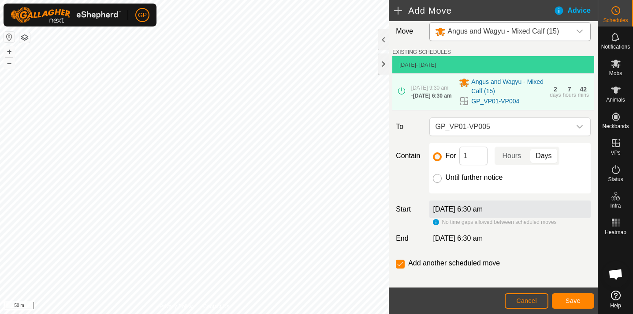
checkbox input "false"
click at [447, 211] on label "[DATE] 6:30 am" at bounding box center [458, 208] width 50 height 7
click at [529, 302] on span "Cancel" at bounding box center [526, 300] width 21 height 7
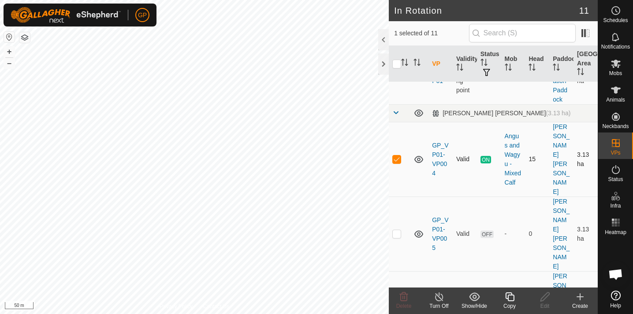
scroll to position [57, 0]
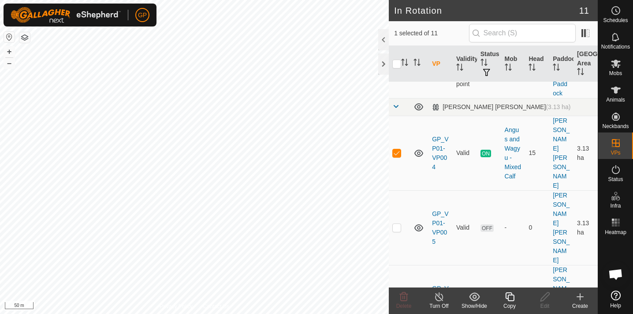
click at [396, 298] on p-checkbox at bounding box center [396, 301] width 9 height 7
checkbox input "true"
click at [488, 60] on th "Status" at bounding box center [489, 64] width 24 height 36
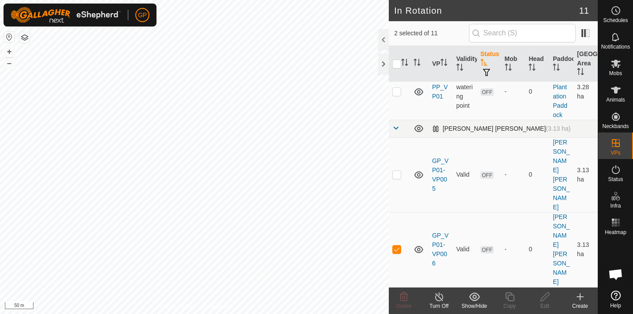
scroll to position [40, 0]
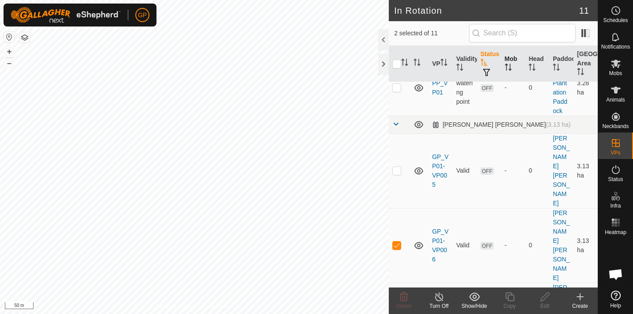
click at [512, 60] on th "Mob" at bounding box center [513, 64] width 24 height 36
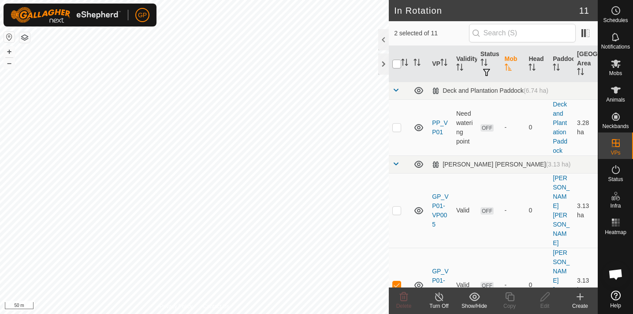
click at [396, 63] on input "checkbox" at bounding box center [396, 64] width 9 height 9
checkbox input "true"
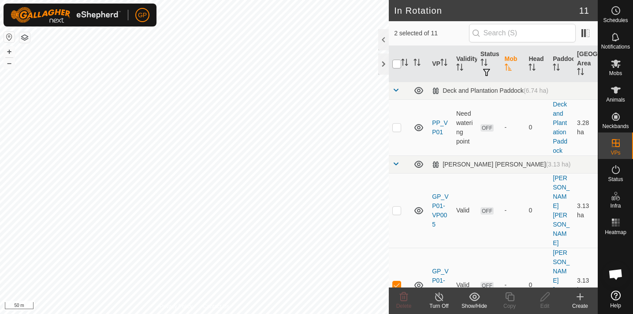
checkbox input "true"
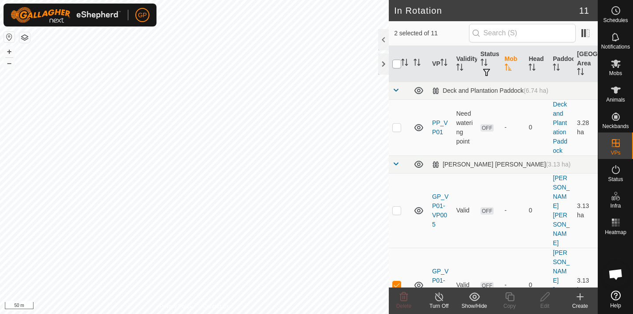
checkbox input "true"
click at [396, 63] on input "checkbox" at bounding box center [396, 64] width 9 height 9
checkbox input "false"
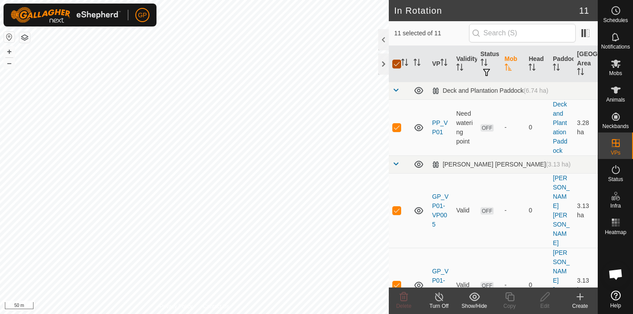
checkbox input "false"
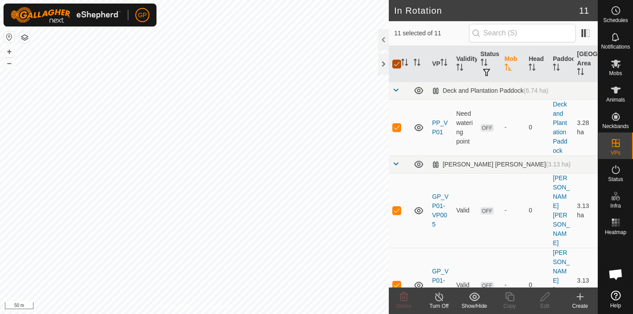
checkbox input "false"
click at [618, 14] on circle at bounding box center [616, 11] width 8 height 8
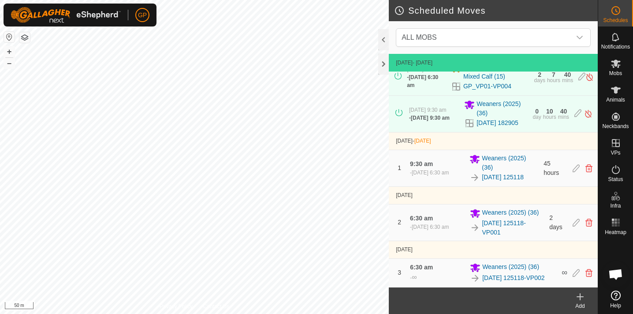
scroll to position [23, 0]
click at [486, 37] on span "ALL MOBS" at bounding box center [484, 38] width 173 height 18
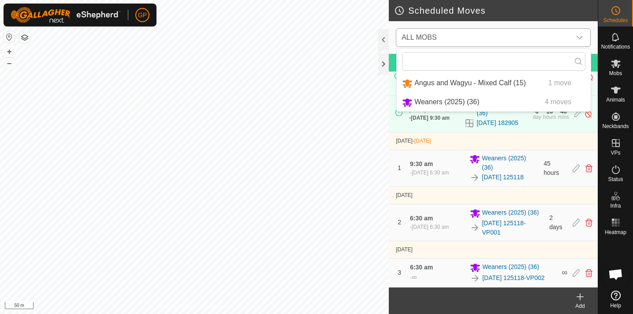
click at [471, 82] on li "Angus and Wagyu - Mixed Calf (15) 1 move" at bounding box center [494, 83] width 194 height 18
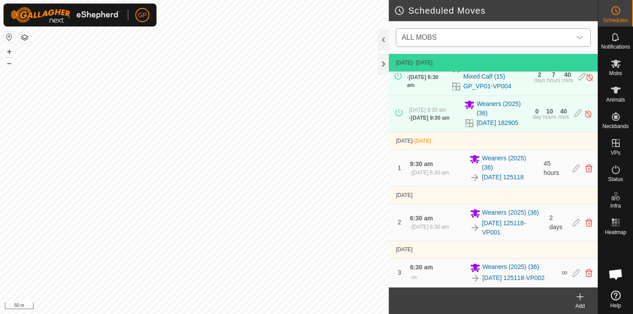
scroll to position [0, 0]
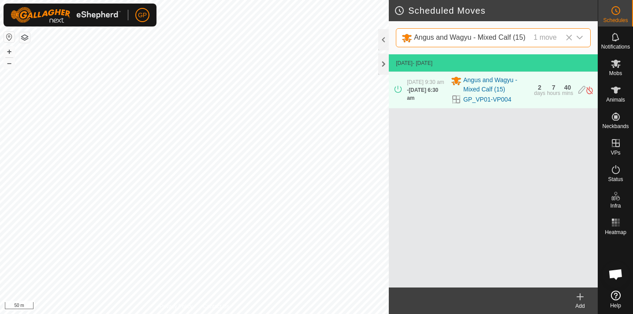
click at [457, 101] on icon at bounding box center [456, 99] width 11 height 11
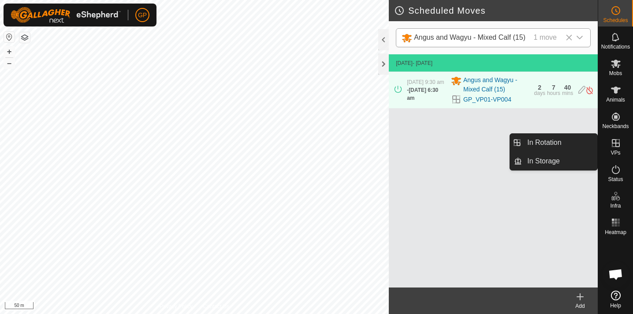
click at [616, 143] on icon at bounding box center [616, 143] width 8 height 8
click at [616, 144] on icon at bounding box center [616, 143] width 8 height 8
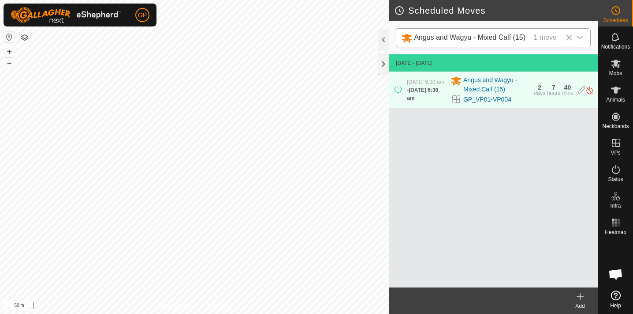
click at [457, 101] on icon at bounding box center [456, 99] width 8 height 8
click at [583, 91] on icon at bounding box center [582, 90] width 7 height 9
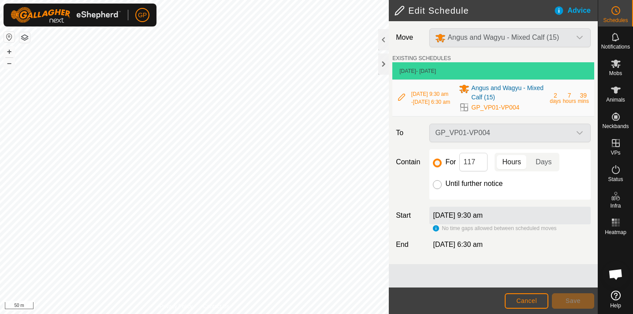
click at [440, 187] on input "Until further notice" at bounding box center [437, 184] width 9 height 9
radio input "true"
click at [582, 133] on div "GP_VP01-VP004" at bounding box center [510, 132] width 168 height 19
click at [575, 134] on div "GP_VP01-VP004" at bounding box center [510, 132] width 168 height 19
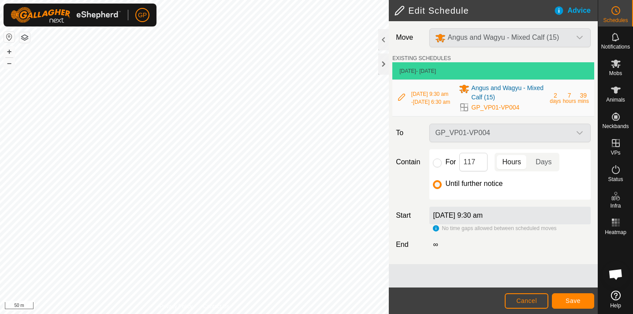
click at [573, 302] on span "Save" at bounding box center [573, 300] width 15 height 7
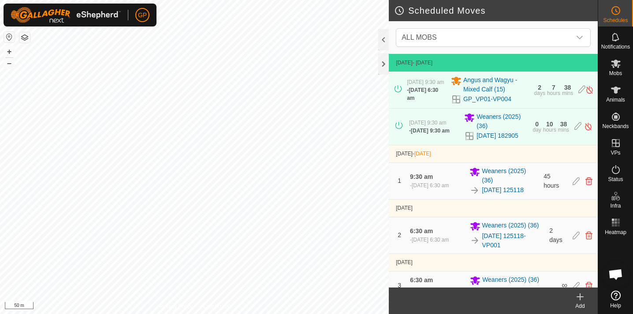
click at [618, 14] on circle at bounding box center [616, 11] width 8 height 8
click at [616, 11] on icon at bounding box center [616, 10] width 1 height 3
click at [583, 38] on icon "dropdown trigger" at bounding box center [579, 37] width 7 height 7
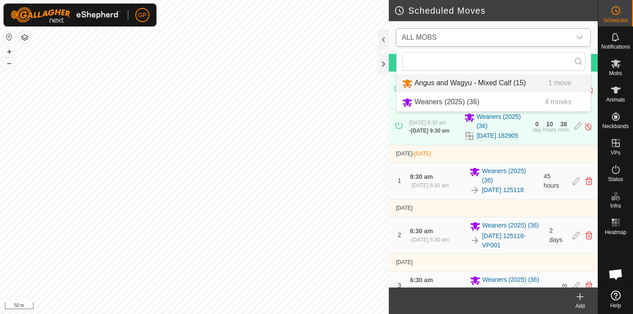
click at [512, 85] on li "Angus and Wagyu - Mixed Calf (15) 1 move" at bounding box center [494, 83] width 194 height 18
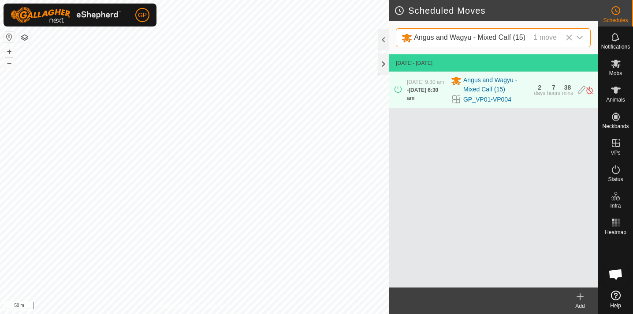
click at [584, 295] on icon at bounding box center [580, 296] width 11 height 11
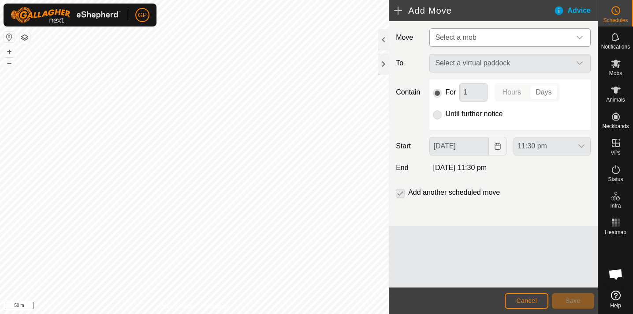
click at [544, 37] on span "Select a mob" at bounding box center [501, 38] width 139 height 18
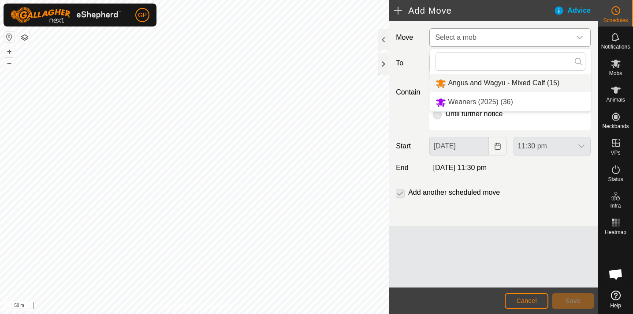
click at [520, 84] on li "Angus and Wagyu - Mixed Calf (15)" at bounding box center [510, 83] width 161 height 18
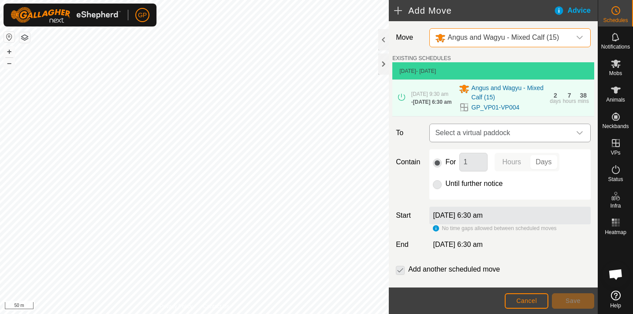
click at [538, 135] on span "Select a virtual paddock" at bounding box center [501, 133] width 139 height 18
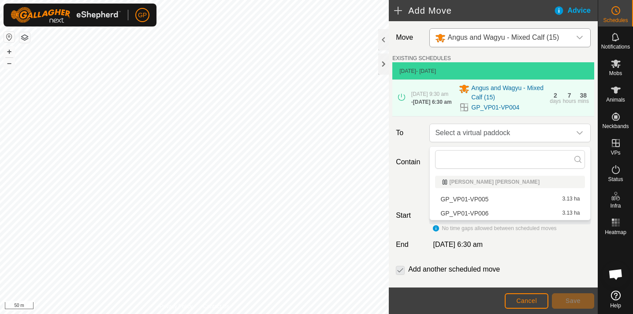
click at [504, 199] on li "GP_VP01-VP005 3.13 ha" at bounding box center [510, 198] width 150 height 13
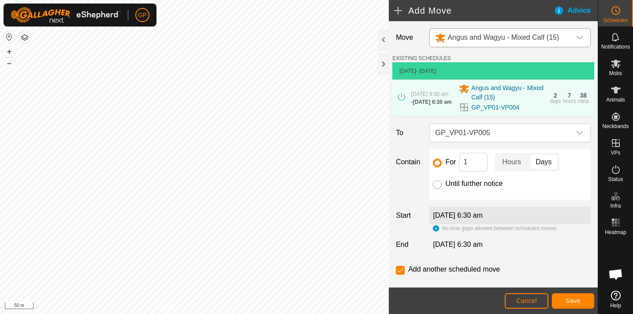
click at [438, 185] on input "Until further notice" at bounding box center [437, 184] width 9 height 9
radio input "true"
checkbox input "false"
click at [464, 219] on label "[DATE] 6:30 am" at bounding box center [458, 214] width 50 height 7
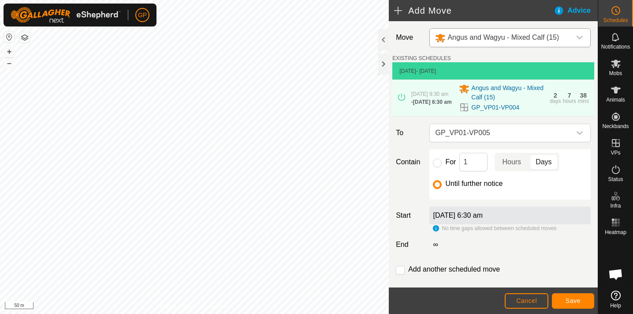
click at [507, 217] on div "[DATE] 6:30 am" at bounding box center [509, 215] width 161 height 18
click at [618, 299] on icon at bounding box center [616, 295] width 10 height 10
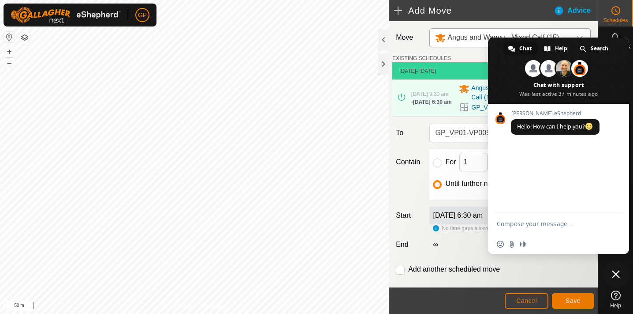
click at [289, 132] on body "GP Schedules Notifications Mobs Animals Neckbands VPs Status Infra Heatmap Help…" at bounding box center [316, 157] width 633 height 314
drag, startPoint x: 531, startPoint y: 177, endPoint x: 530, endPoint y: 165, distance: 11.9
click at [529, 165] on div "[PERSON_NAME] eShepherd Hello! How can I help you?" at bounding box center [558, 158] width 141 height 108
click at [559, 164] on div "[PERSON_NAME] eShepherd Hello! How can I help you?" at bounding box center [558, 158] width 141 height 108
drag, startPoint x: 559, startPoint y: 164, endPoint x: 562, endPoint y: 180, distance: 17.1
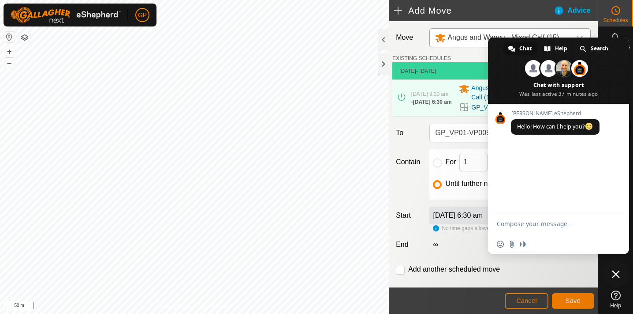
click at [562, 180] on div "[PERSON_NAME] eShepherd Hello! How can I help you?" at bounding box center [558, 158] width 141 height 108
click at [598, 208] on textarea "Hi , I am trying to schedule a move , but the start date" at bounding box center [550, 215] width 106 height 38
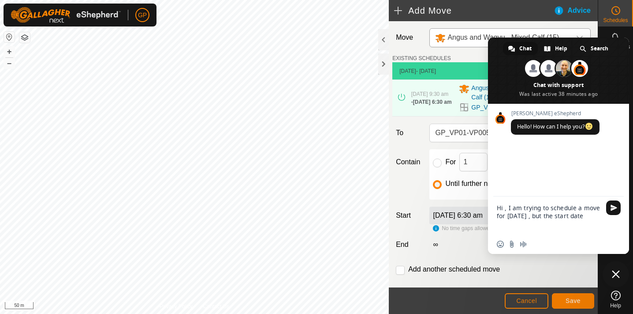
click at [598, 216] on textarea "Hi , I am trying to schedule a move for [DATE] , but the start date" at bounding box center [550, 215] width 106 height 38
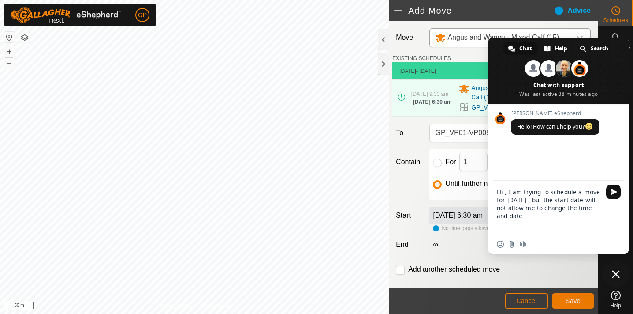
type textarea "Hi , I am trying to schedule a move for [DATE] , but the start date will not al…"
click at [617, 189] on span "Send" at bounding box center [614, 191] width 7 height 7
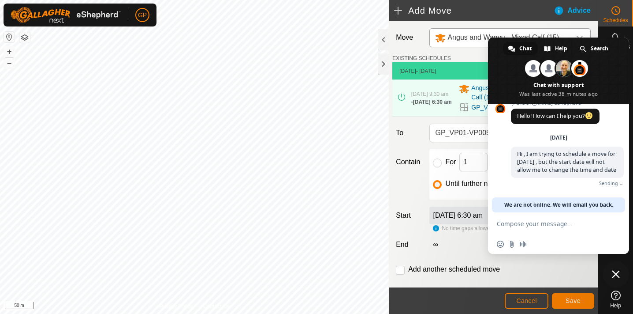
scroll to position [0, 0]
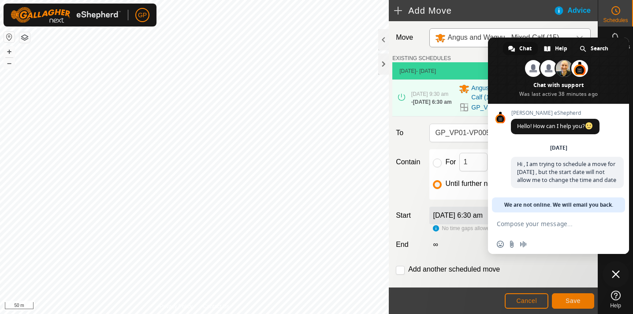
click at [571, 225] on textarea "Compose your message..." at bounding box center [550, 223] width 106 height 22
type textarea "thanks , talk in the AM"
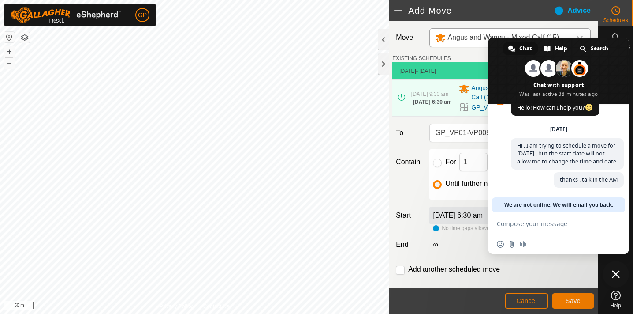
scroll to position [19, 0]
click at [550, 69] on span at bounding box center [549, 68] width 17 height 17
click at [533, 66] on span at bounding box center [533, 68] width 17 height 17
click at [550, 68] on span at bounding box center [549, 68] width 17 height 17
click at [562, 69] on span at bounding box center [564, 68] width 17 height 17
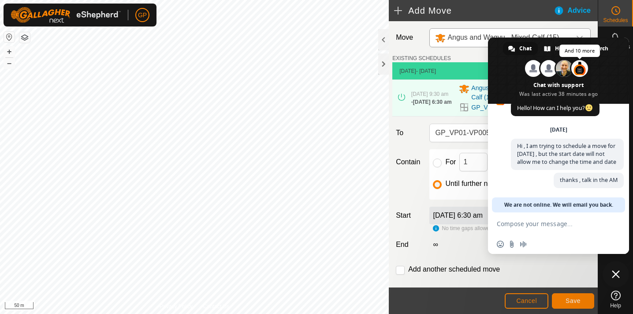
click at [575, 70] on span at bounding box center [579, 68] width 17 height 17
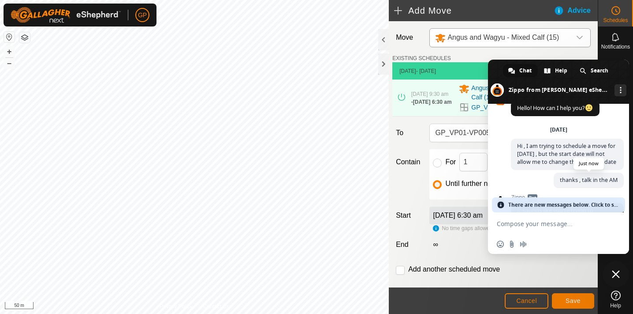
scroll to position [15, 0]
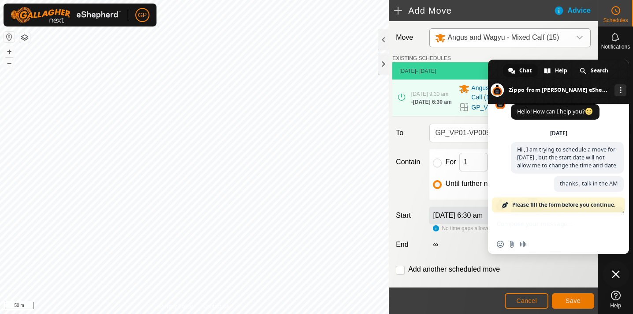
click at [521, 205] on span "Please fill the form before you continue." at bounding box center [563, 204] width 103 height 15
click at [522, 203] on span "Please fill the form before you continue." at bounding box center [563, 204] width 103 height 15
click at [620, 87] on span at bounding box center [621, 90] width 2 height 6
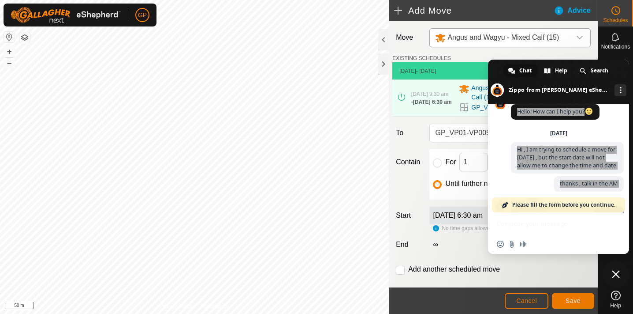
drag, startPoint x: 581, startPoint y: 61, endPoint x: 571, endPoint y: 246, distance: 185.5
click at [571, 246] on div "Chat Help Search [PERSON_NAME] from [PERSON_NAME] eShepherd More channels Conti…" at bounding box center [558, 157] width 141 height 194
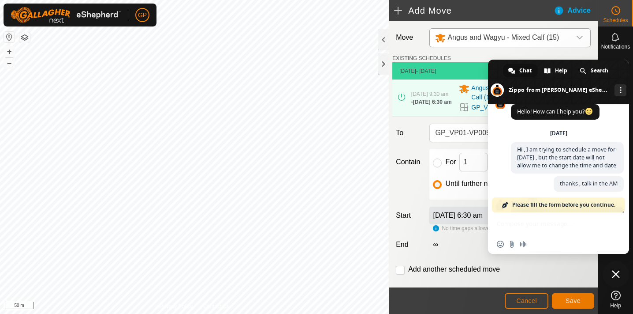
click at [615, 273] on span "Close chat" at bounding box center [616, 274] width 8 height 8
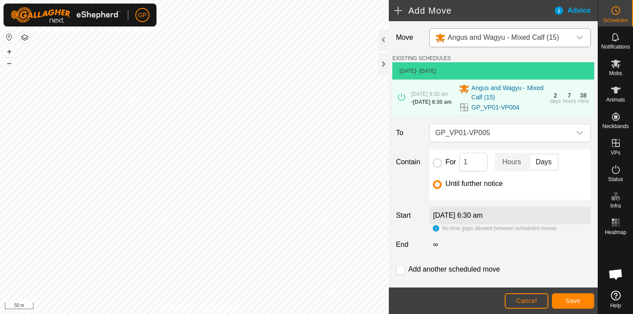
click at [440, 165] on input "For" at bounding box center [437, 162] width 9 height 9
radio input "true"
checkbox input "true"
click at [439, 186] on input "Until further notice" at bounding box center [437, 184] width 9 height 9
radio input "true"
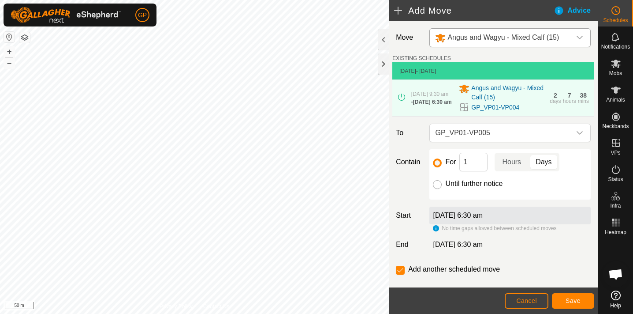
checkbox input "false"
click at [426, 105] on span "[DATE] 6:30 am" at bounding box center [432, 102] width 39 height 6
click at [572, 300] on span "Save" at bounding box center [573, 300] width 15 height 7
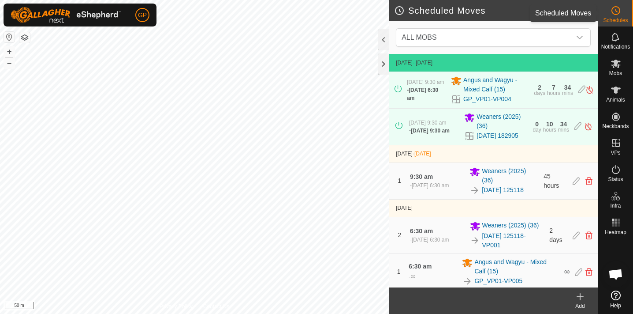
click at [619, 15] on icon at bounding box center [616, 10] width 11 height 11
click at [618, 15] on icon at bounding box center [616, 10] width 11 height 11
click at [582, 35] on icon "dropdown trigger" at bounding box center [579, 37] width 7 height 7
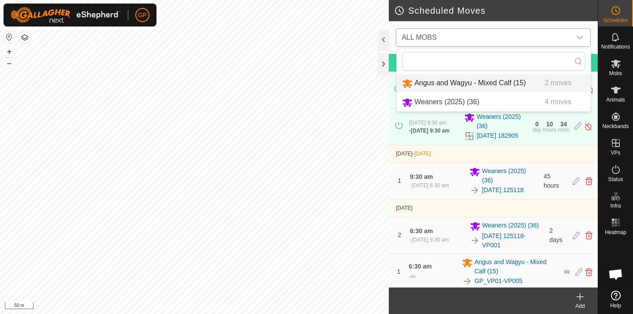
click at [520, 81] on li "Angus and Wagyu - Mixed Calf (15) 2 moves" at bounding box center [494, 83] width 194 height 18
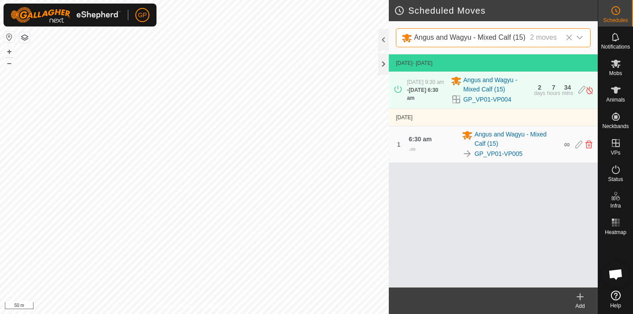
click at [580, 298] on icon at bounding box center [580, 296] width 0 height 6
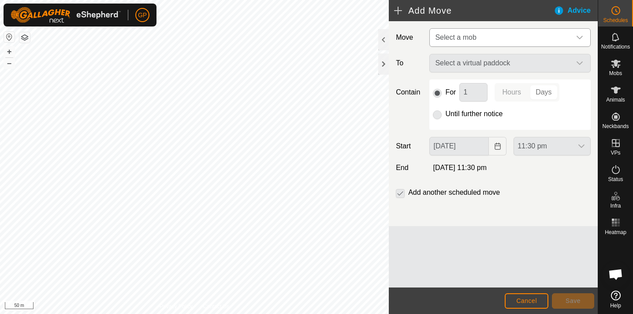
click at [515, 38] on span "Select a mob" at bounding box center [501, 38] width 139 height 18
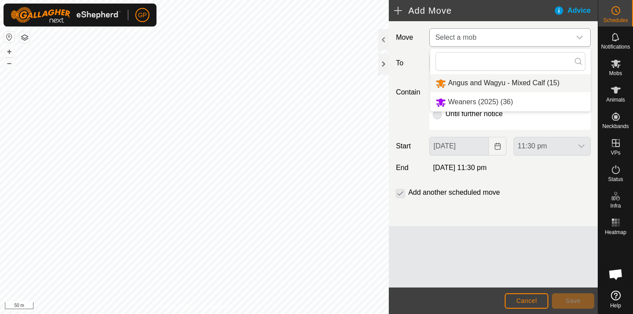
click at [497, 82] on li "Angus and Wagyu - Mixed Calf (15)" at bounding box center [510, 83] width 161 height 18
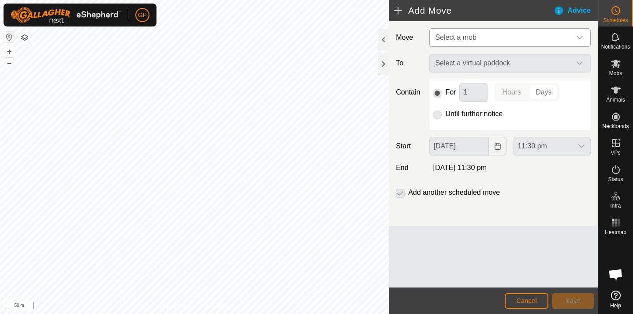
type input "[DATE]"
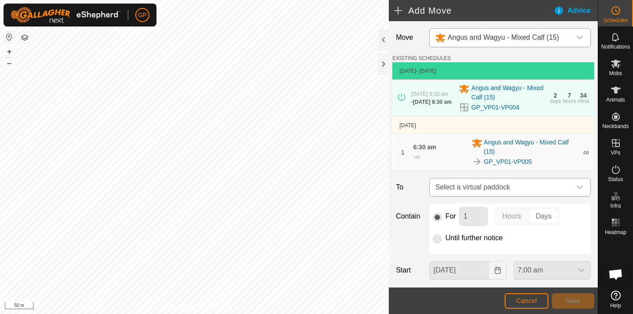
click at [580, 189] on icon "dropdown trigger" at bounding box center [579, 186] width 7 height 7
click at [580, 190] on icon "dropdown trigger" at bounding box center [579, 186] width 7 height 7
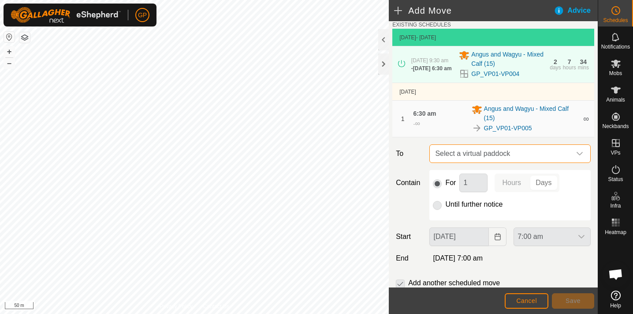
scroll to position [31, 0]
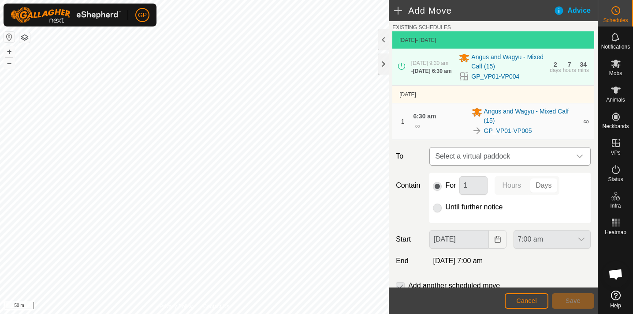
click at [581, 157] on icon "dropdown trigger" at bounding box center [579, 156] width 7 height 7
click at [439, 211] on p-radiobutton at bounding box center [437, 207] width 9 height 11
click at [438, 210] on p-radiobutton at bounding box center [437, 207] width 9 height 11
click at [438, 209] on p-radiobutton at bounding box center [437, 207] width 9 height 11
click at [581, 156] on icon "dropdown trigger" at bounding box center [579, 156] width 7 height 7
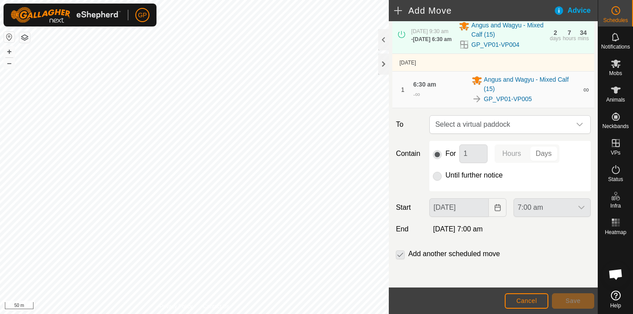
scroll to position [66, 0]
click at [401, 253] on p-checkbox at bounding box center [400, 253] width 9 height 11
click at [400, 251] on p-checkbox at bounding box center [400, 253] width 9 height 11
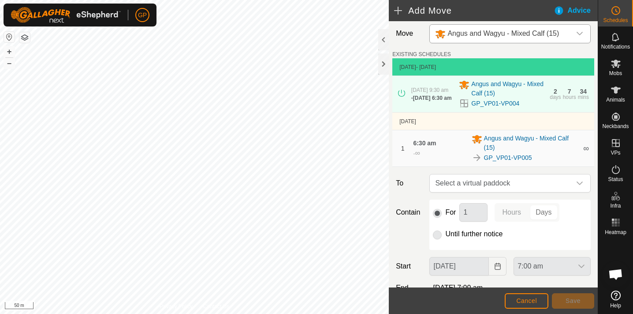
scroll to position [2, 0]
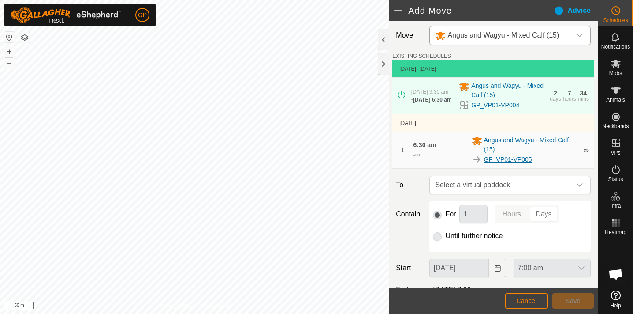
click at [500, 160] on link "GP_VP01-VP005" at bounding box center [508, 159] width 48 height 9
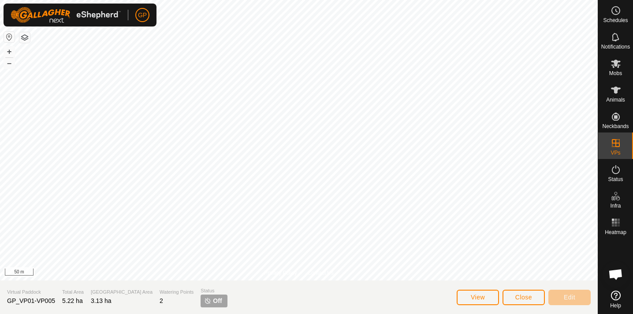
click at [483, 295] on span "View" at bounding box center [478, 296] width 14 height 7
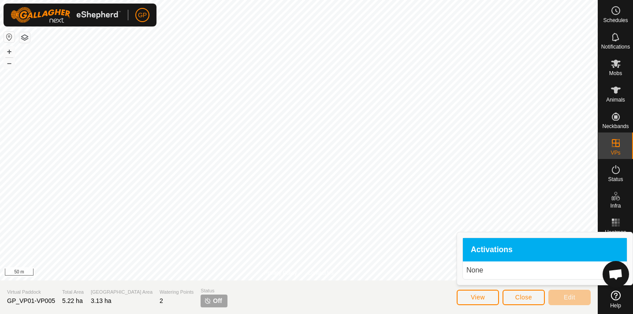
click at [527, 292] on button "Close" at bounding box center [524, 296] width 42 height 15
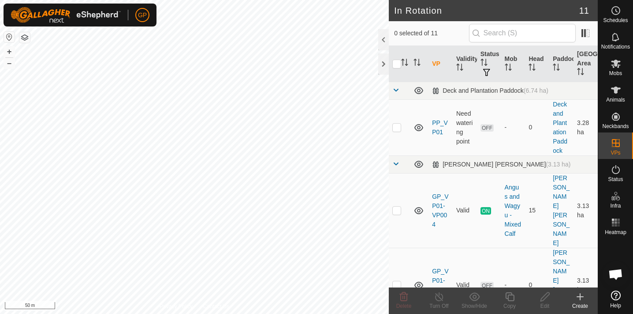
checkbox input "true"
checkbox input "false"
checkbox input "true"
checkbox input "false"
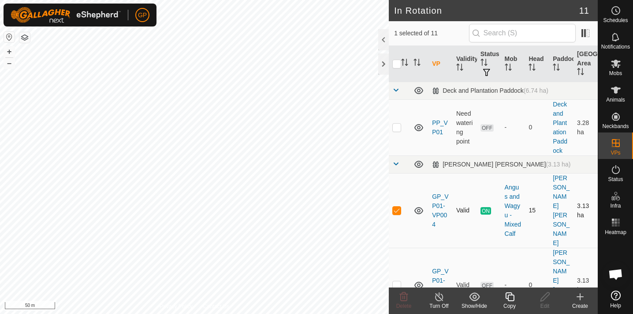
checkbox input "false"
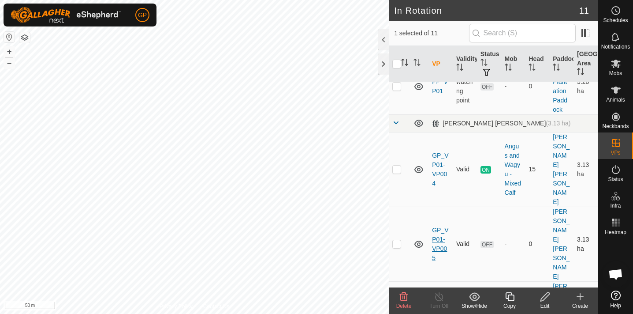
scroll to position [41, 0]
checkbox input "true"
checkbox input "false"
click at [487, 52] on th "Status" at bounding box center [489, 64] width 24 height 36
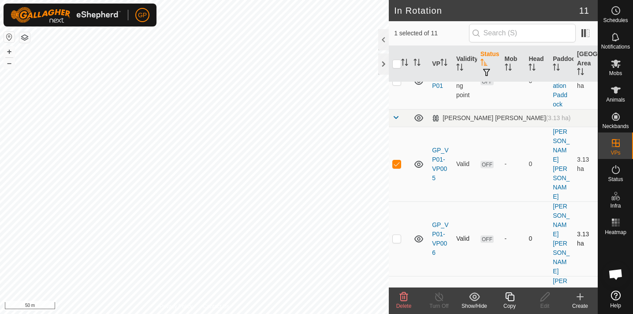
scroll to position [49, 0]
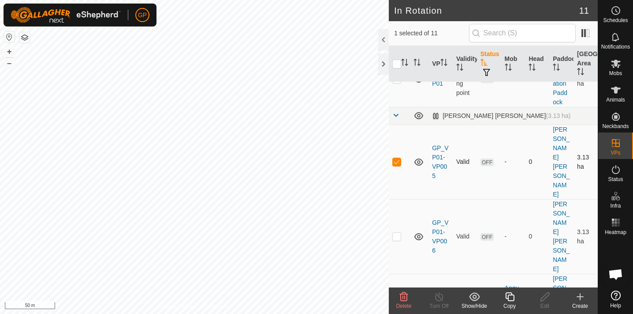
click at [486, 158] on span "OFF" at bounding box center [487, 161] width 13 height 7
click at [619, 15] on icon at bounding box center [616, 10] width 11 height 11
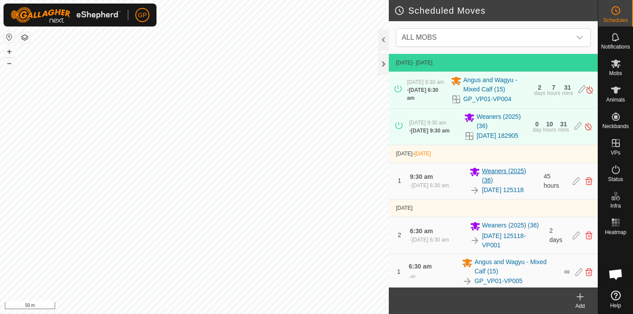
scroll to position [36, 0]
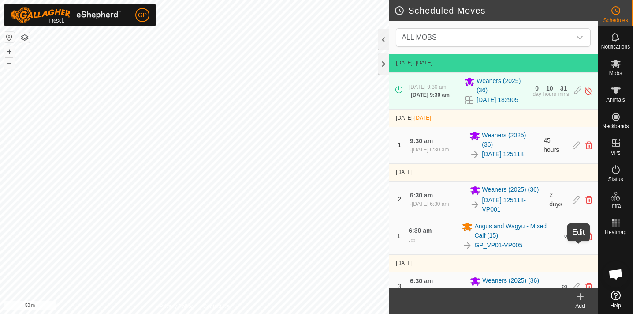
click at [579, 240] on icon at bounding box center [578, 236] width 7 height 8
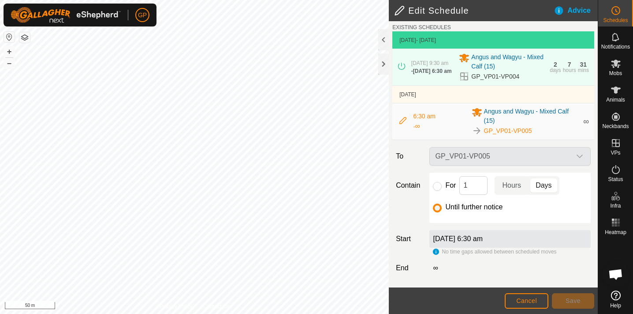
scroll to position [34, 0]
click at [438, 186] on input "For" at bounding box center [437, 186] width 9 height 9
radio input "true"
click at [400, 119] on icon at bounding box center [403, 120] width 7 height 7
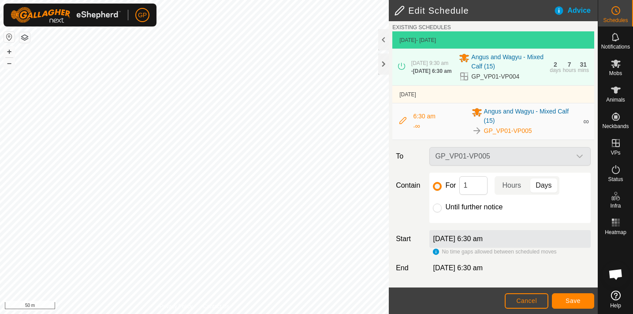
click at [400, 119] on icon at bounding box center [403, 120] width 7 height 7
click at [403, 118] on icon at bounding box center [403, 120] width 7 height 7
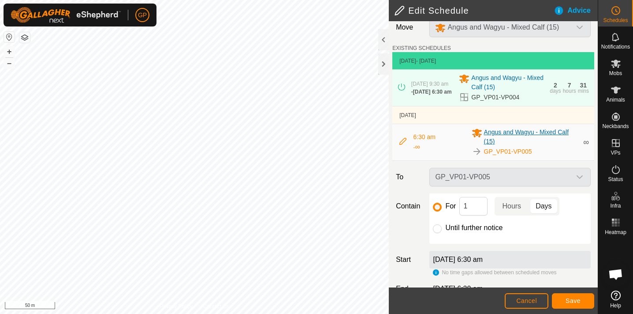
scroll to position [12, 0]
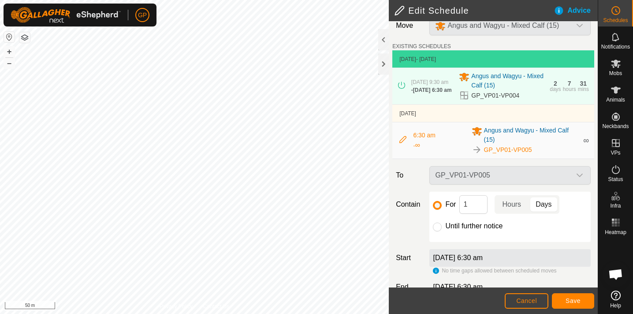
click at [465, 97] on icon at bounding box center [464, 95] width 8 height 8
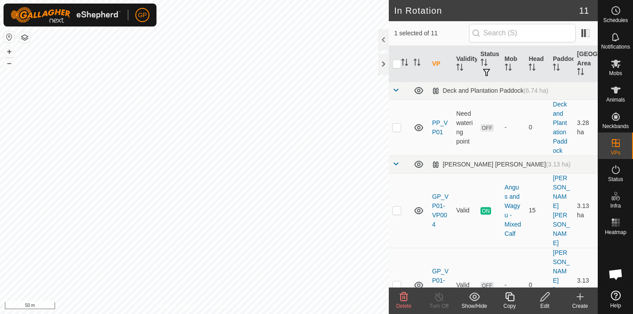
checkbox input "true"
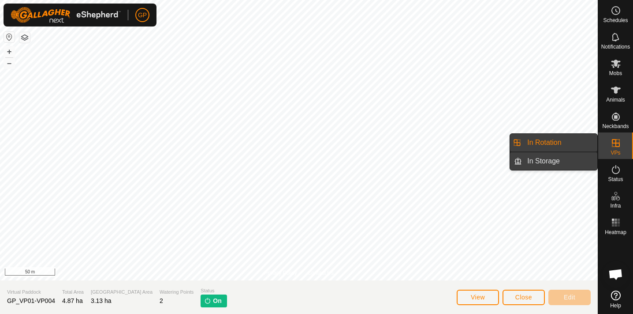
click at [553, 158] on link "In Storage" at bounding box center [559, 161] width 75 height 18
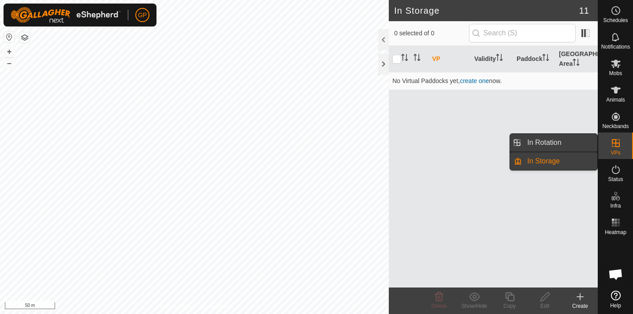
click at [567, 142] on link "In Rotation" at bounding box center [559, 143] width 75 height 18
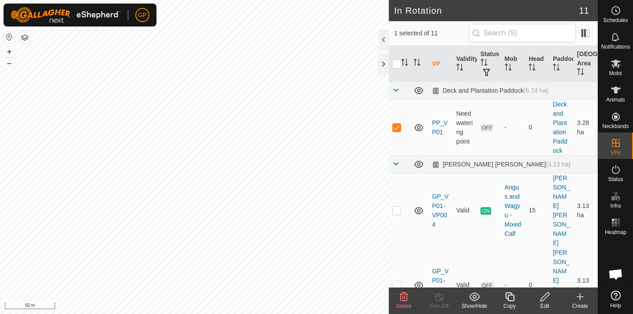
click at [403, 299] on icon at bounding box center [404, 296] width 11 height 11
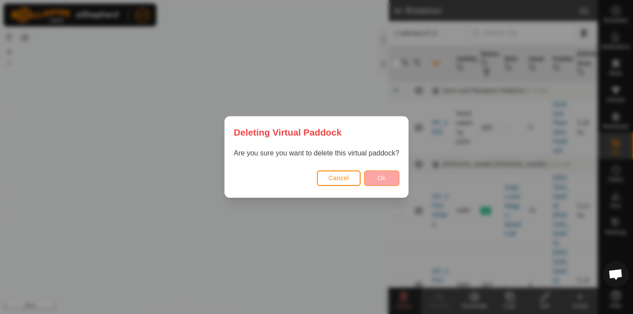
click at [380, 179] on span "Ok" at bounding box center [381, 177] width 8 height 7
checkbox input "false"
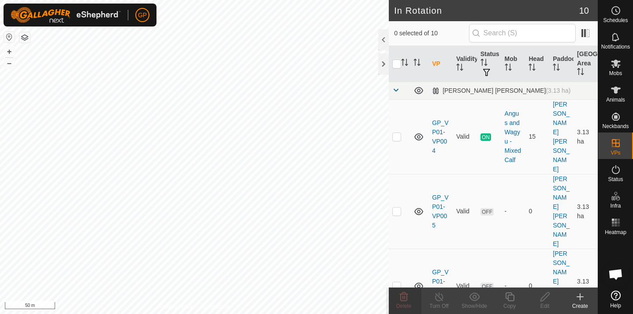
checkbox input "true"
checkbox input "false"
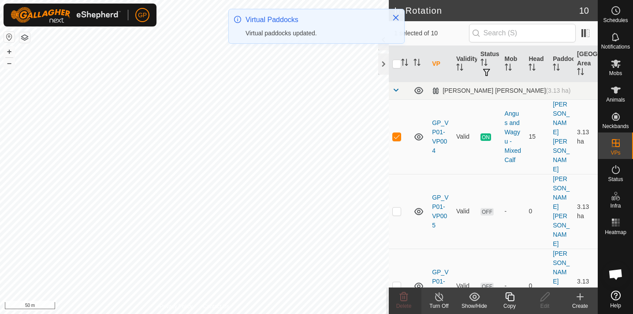
checkbox input "false"
checkbox input "true"
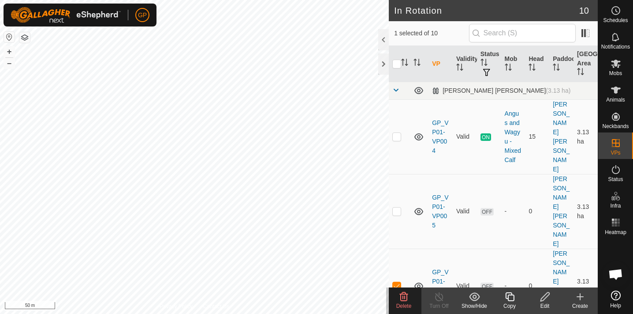
checkbox input "true"
checkbox input "false"
click at [620, 8] on circle at bounding box center [616, 11] width 8 height 8
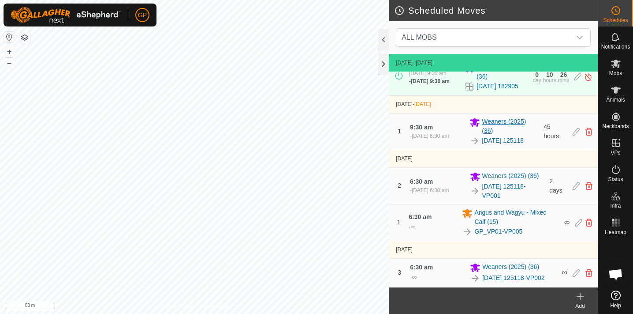
scroll to position [50, 0]
click at [442, 164] on td "[DATE]" at bounding box center [493, 158] width 209 height 18
click at [408, 161] on span "[DATE]" at bounding box center [404, 158] width 17 height 6
click at [586, 34] on div "dropdown trigger" at bounding box center [580, 38] width 18 height 18
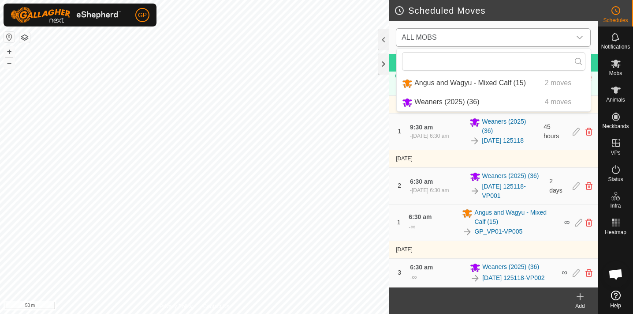
click at [581, 35] on icon "dropdown trigger" at bounding box center [579, 37] width 7 height 7
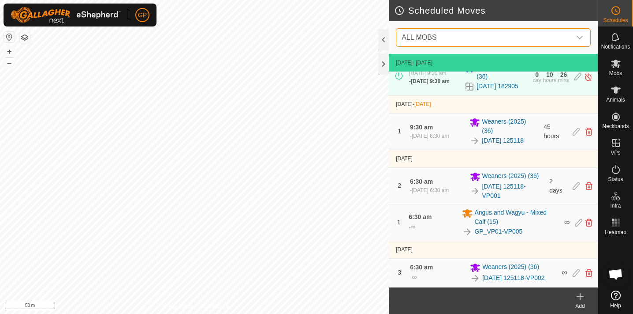
click at [562, 33] on span "ALL MOBS" at bounding box center [484, 38] width 173 height 18
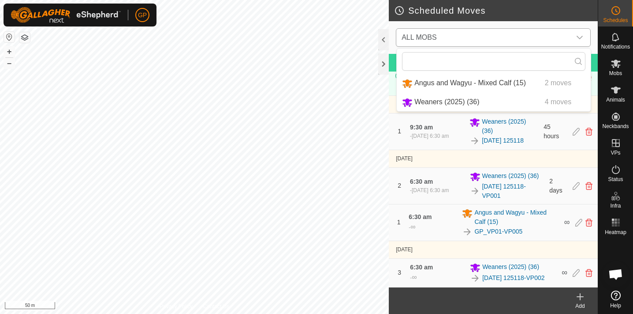
click at [509, 80] on li "Angus and Wagyu - Mixed Calf (15) 2 moves" at bounding box center [494, 83] width 194 height 18
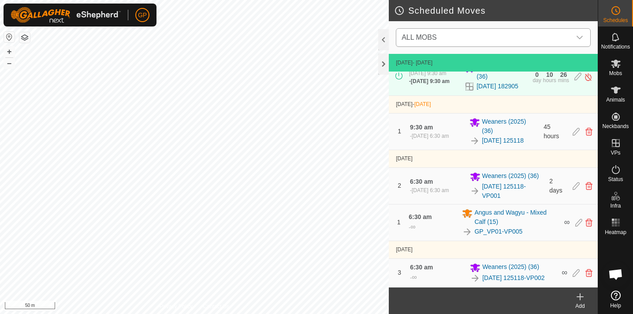
scroll to position [0, 0]
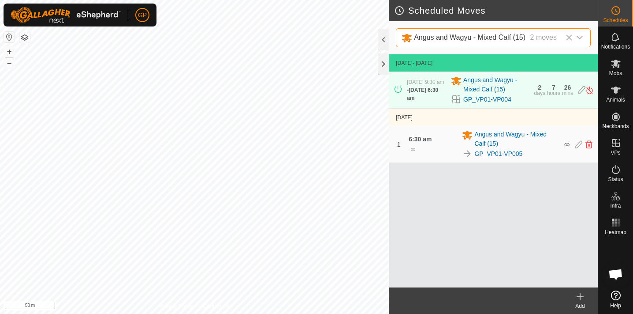
click at [579, 34] on icon "dropdown trigger" at bounding box center [579, 37] width 7 height 7
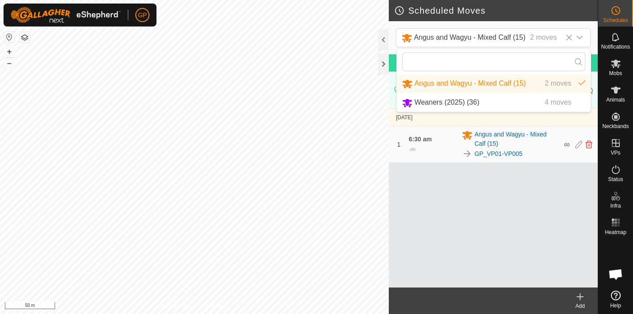
click at [485, 83] on li "Angus and Wagyu - Mixed Calf (15) 2 moves" at bounding box center [494, 84] width 194 height 18
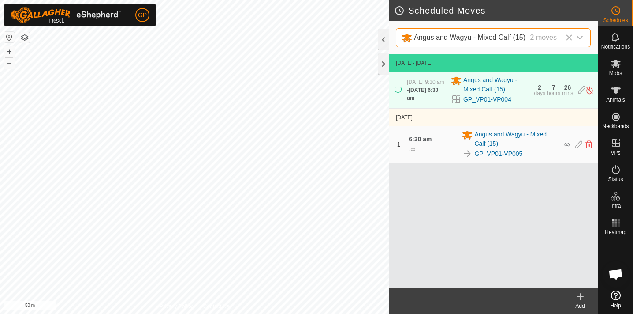
click at [580, 294] on icon at bounding box center [580, 296] width 0 height 6
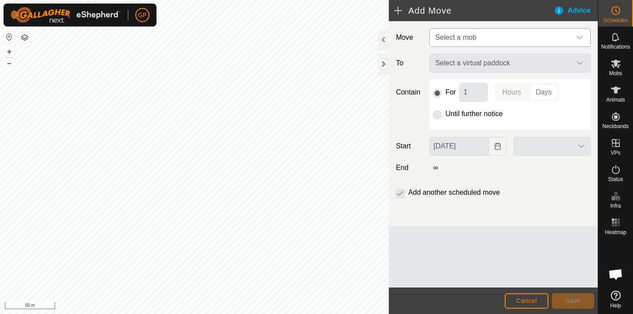
click at [522, 34] on span "Select a mob" at bounding box center [501, 38] width 139 height 18
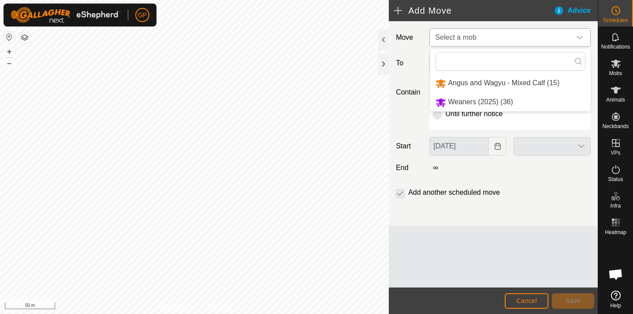
click at [502, 78] on li "Angus and Wagyu - Mixed Calf (15)" at bounding box center [510, 83] width 161 height 18
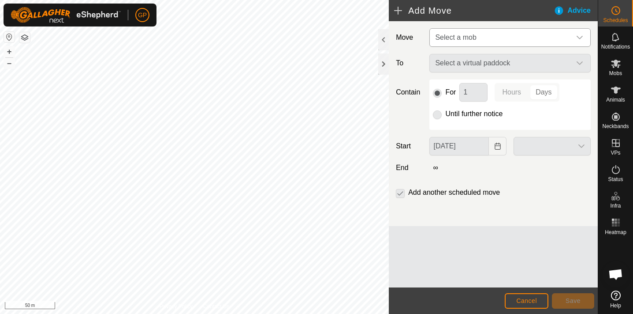
type input "[DATE]"
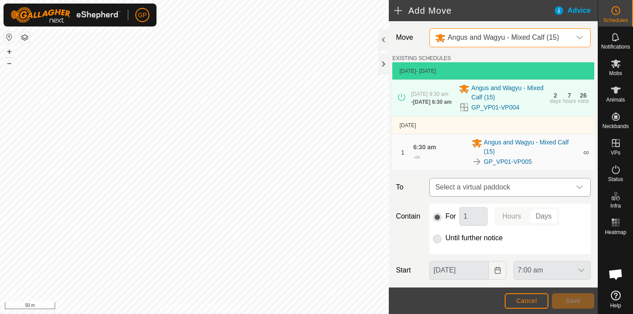
click at [508, 192] on span "Select a virtual paddock" at bounding box center [501, 187] width 139 height 18
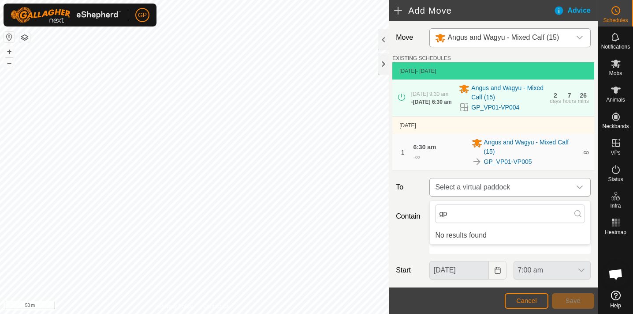
type input "g"
click at [532, 215] on input "GP_VP01-005" at bounding box center [510, 213] width 150 height 19
type input "G"
click at [519, 187] on span "Select a virtual paddock" at bounding box center [501, 187] width 139 height 18
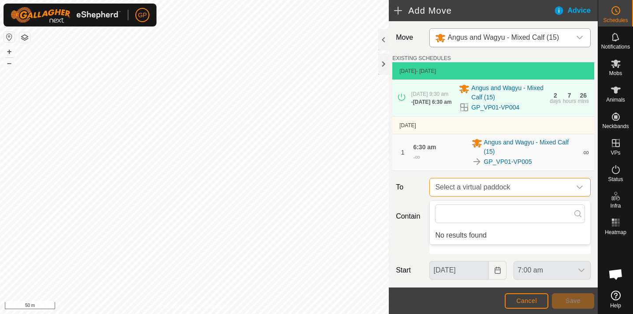
click at [519, 187] on span "Select a virtual paddock" at bounding box center [501, 187] width 139 height 18
click at [480, 189] on span "Select a virtual paddock" at bounding box center [501, 187] width 139 height 18
click at [416, 250] on div "Contain For 1 Hours Days Until further notice" at bounding box center [493, 228] width 202 height 50
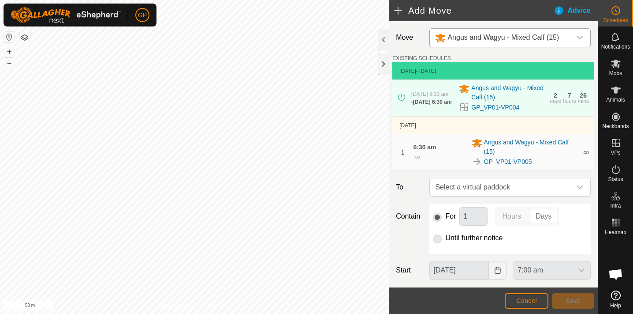
click at [439, 239] on p-radiobutton at bounding box center [437, 237] width 9 height 11
click at [437, 240] on p-radiobutton at bounding box center [437, 237] width 9 height 11
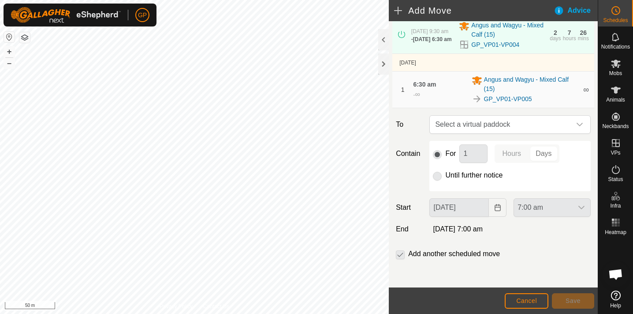
scroll to position [66, 0]
click at [402, 250] on p-checkbox at bounding box center [400, 253] width 9 height 11
click at [402, 254] on p-checkbox at bounding box center [400, 253] width 9 height 11
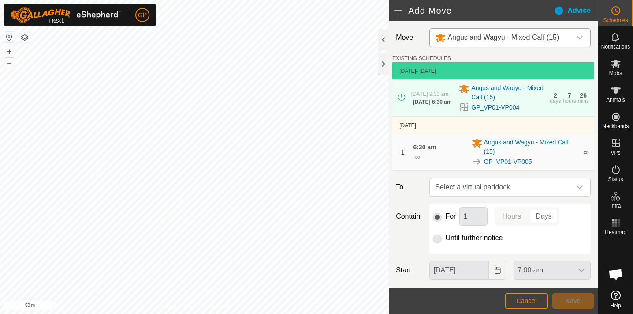
scroll to position [0, 0]
